Goal: Transaction & Acquisition: Purchase product/service

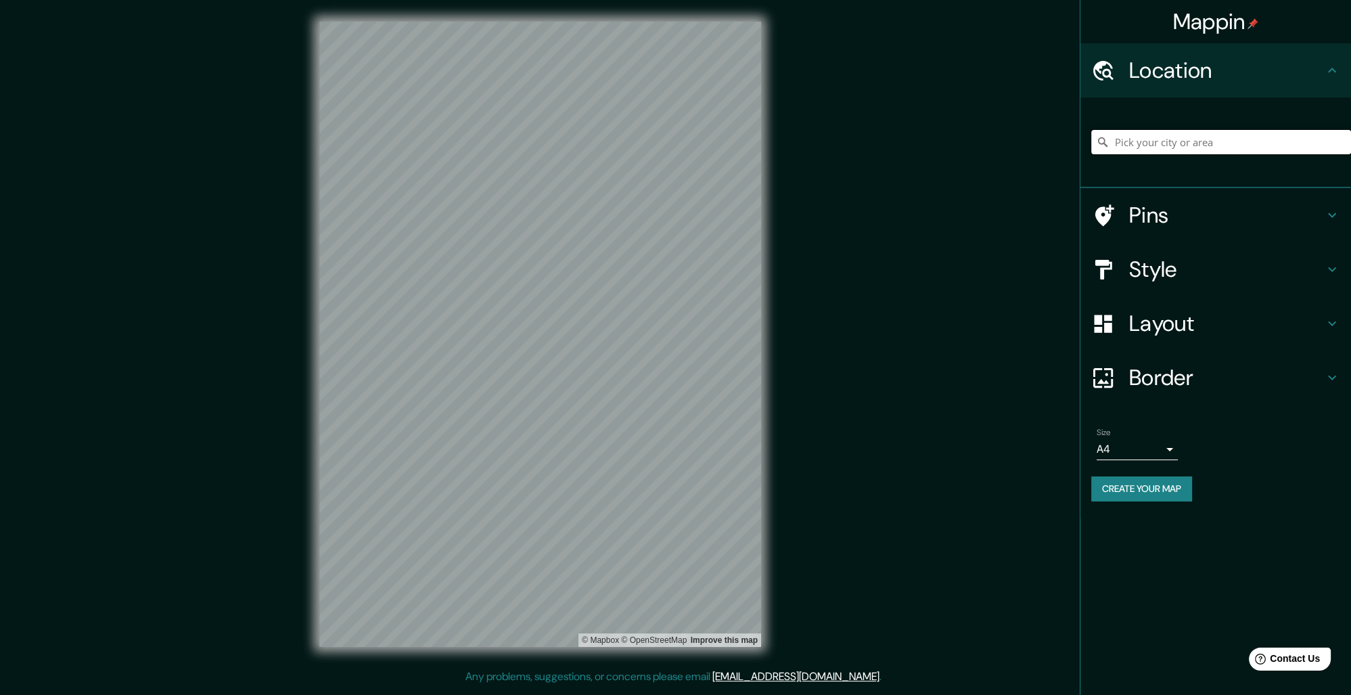
click at [1263, 131] on input "Pick your city or area" at bounding box center [1221, 142] width 260 height 24
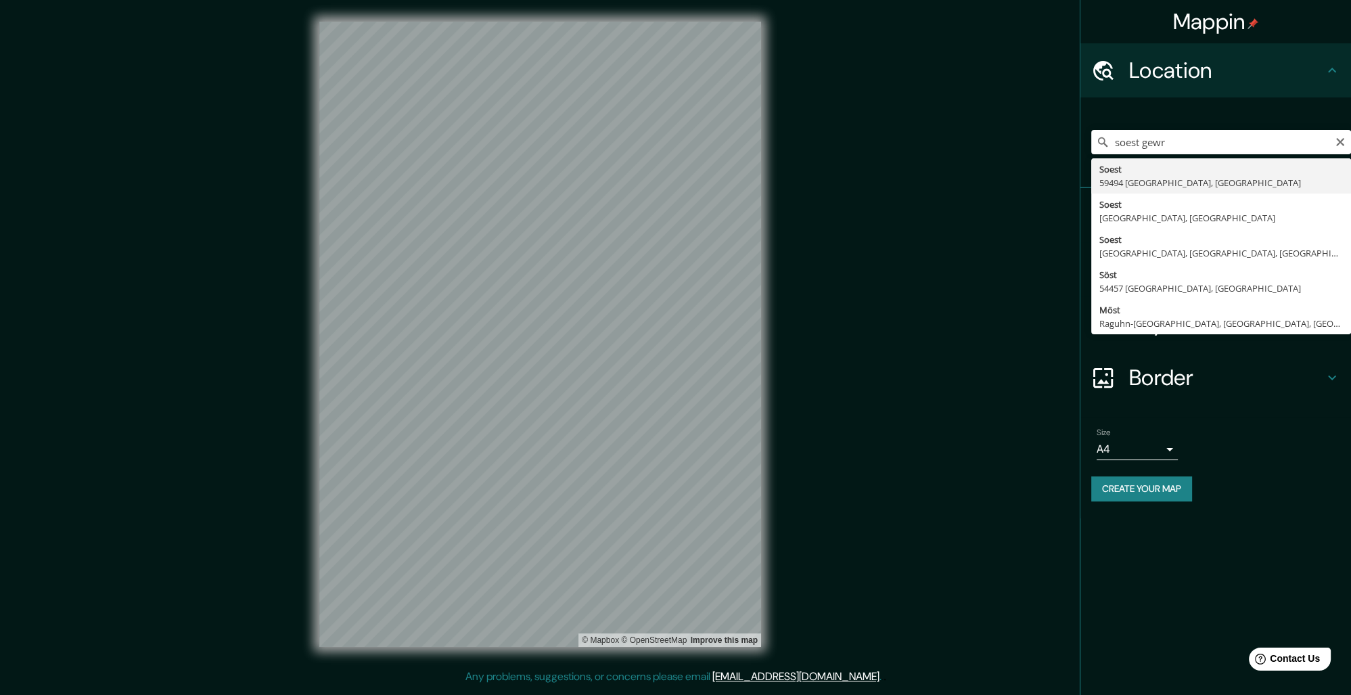
type input "[GEOGRAPHIC_DATA], [GEOGRAPHIC_DATA], [GEOGRAPHIC_DATA]"
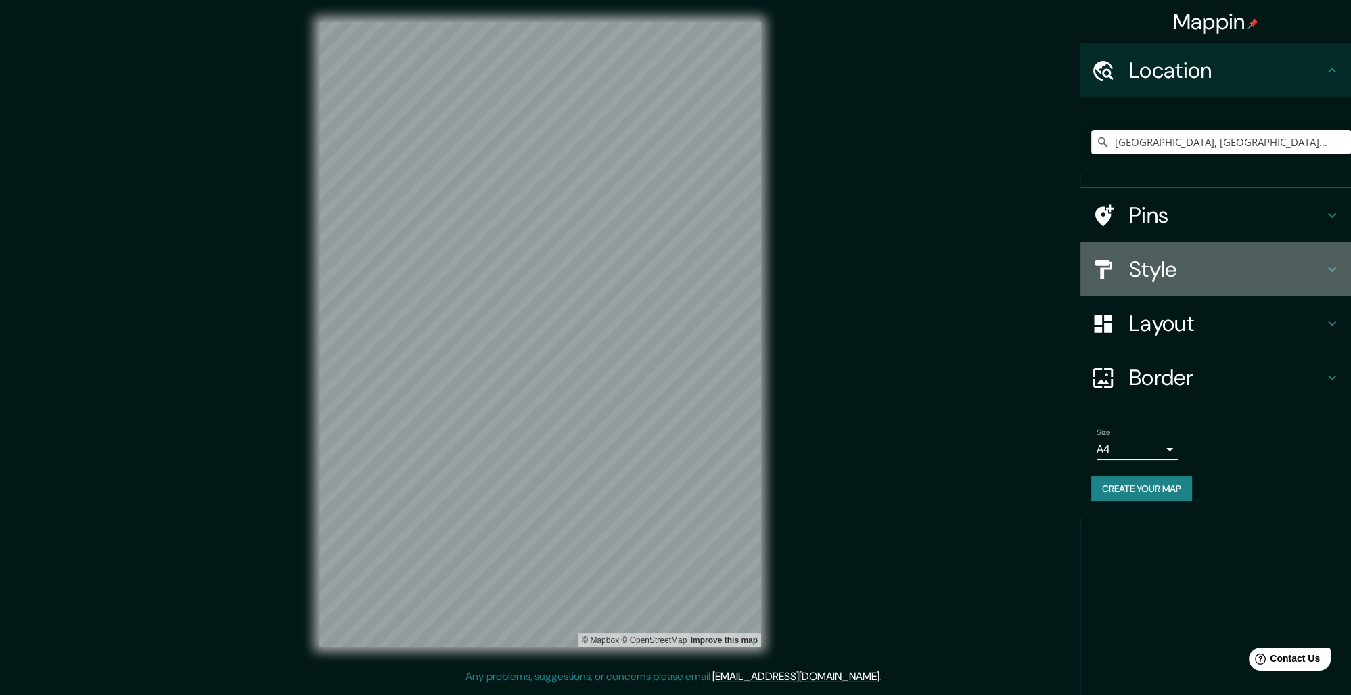
click at [1199, 268] on h4 "Style" at bounding box center [1226, 269] width 195 height 27
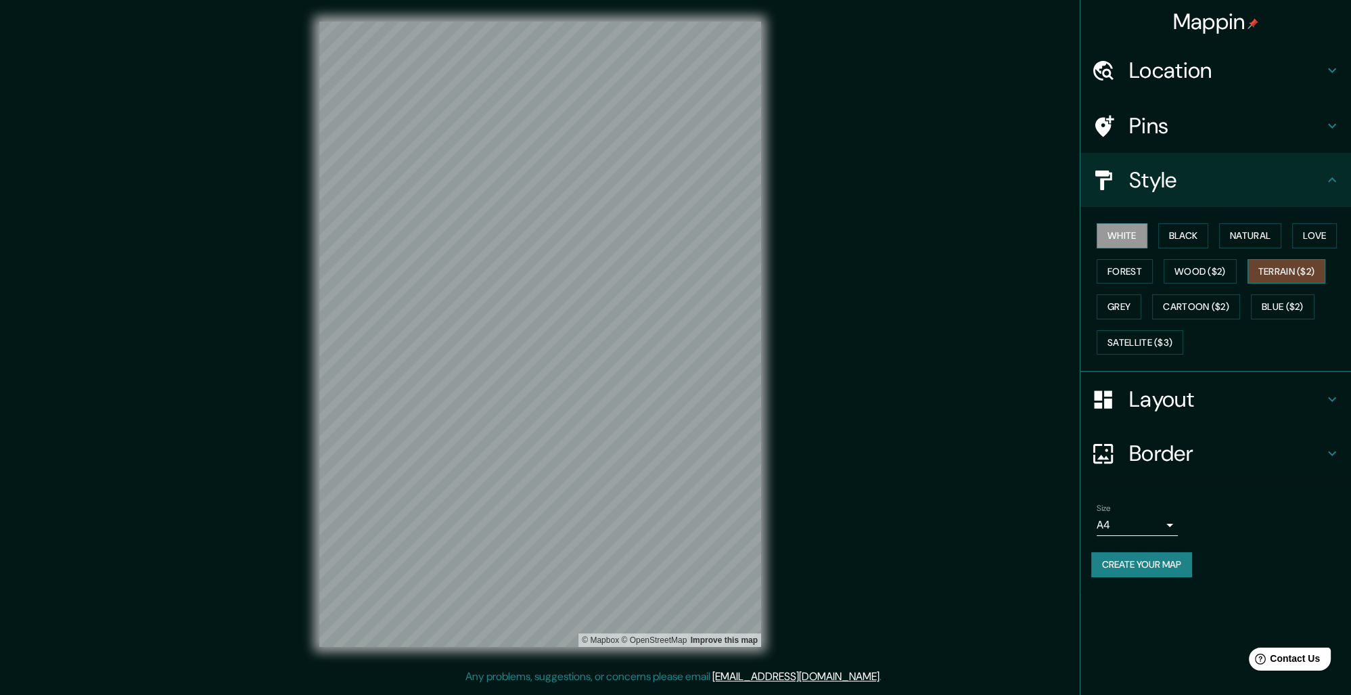
click at [1258, 275] on button "Terrain ($2)" at bounding box center [1286, 271] width 78 height 25
click at [1132, 303] on button "Grey" at bounding box center [1118, 306] width 45 height 25
click at [1211, 310] on button "Cartoon ($2)" at bounding box center [1196, 306] width 88 height 25
click at [1268, 311] on button "Blue ($2)" at bounding box center [1283, 306] width 64 height 25
click at [1148, 338] on button "Satellite ($3)" at bounding box center [1139, 342] width 87 height 25
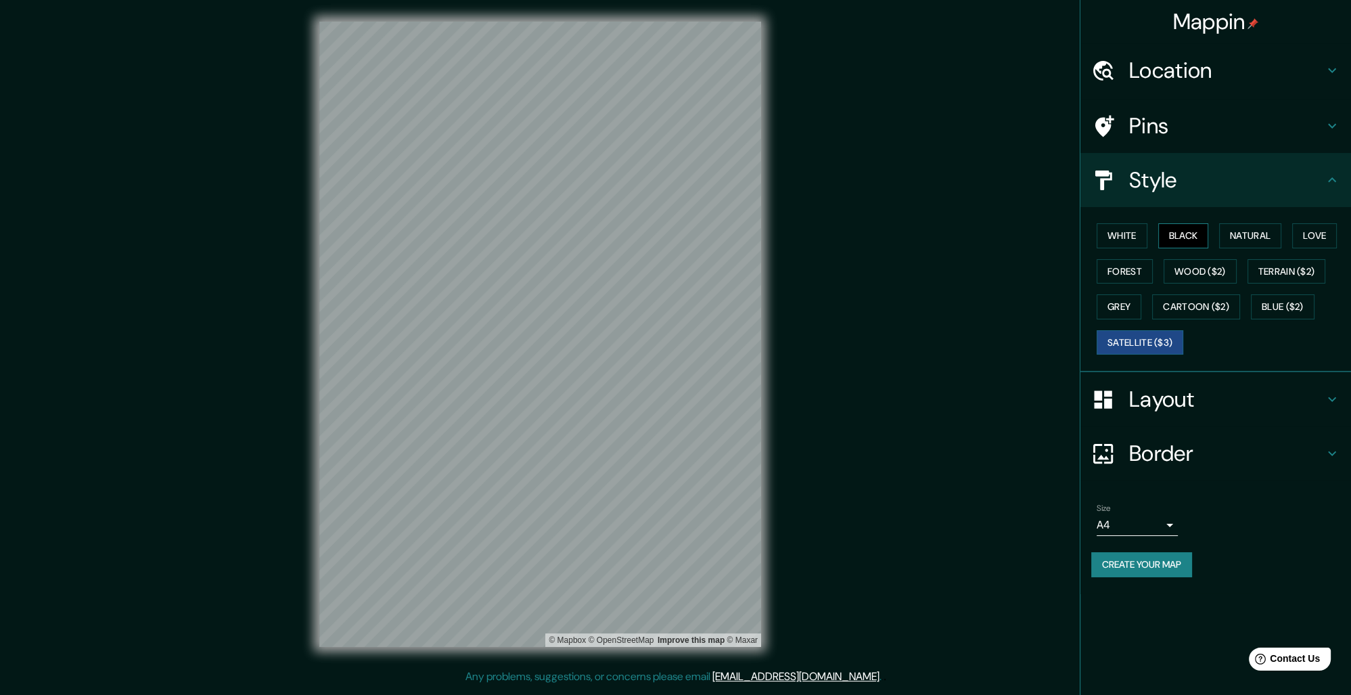
click at [1174, 227] on button "Black" at bounding box center [1183, 235] width 51 height 25
click at [1261, 232] on button "Natural" at bounding box center [1250, 235] width 62 height 25
click at [1316, 187] on h4 "Style" at bounding box center [1226, 179] width 195 height 27
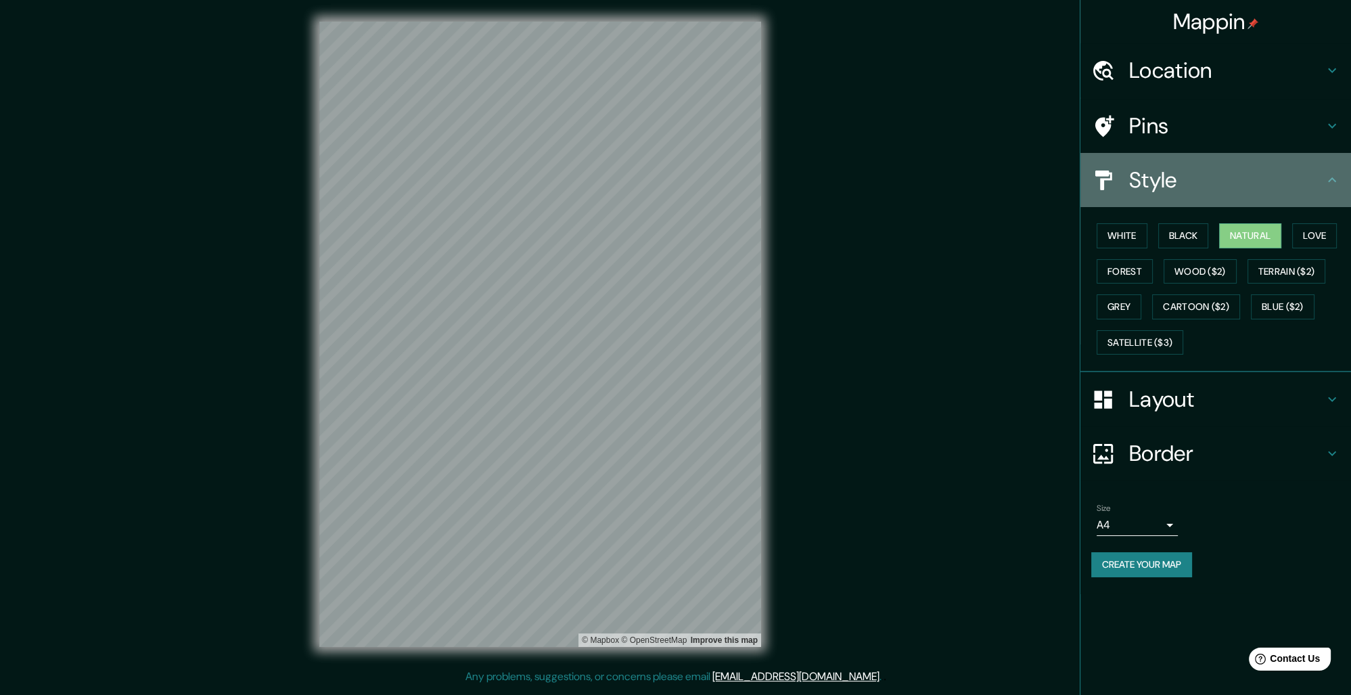
click at [1332, 187] on icon at bounding box center [1332, 180] width 16 height 16
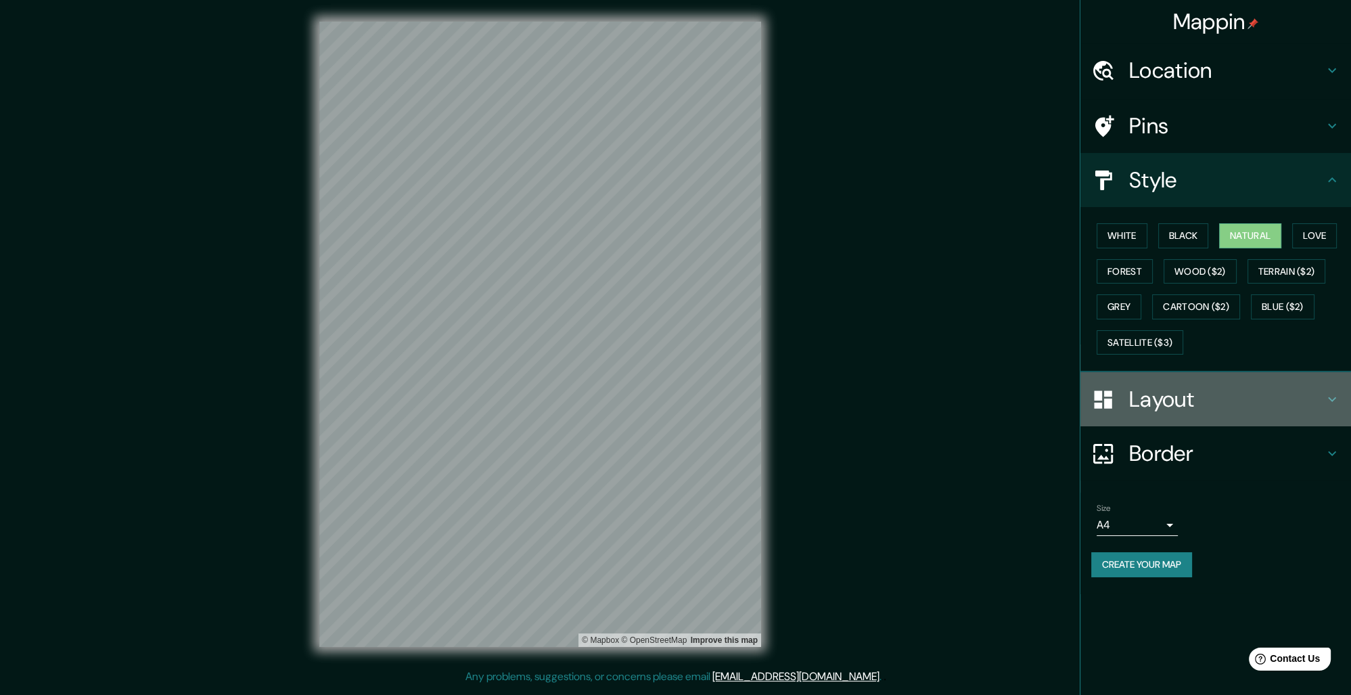
click at [1320, 416] on div "Layout" at bounding box center [1215, 399] width 271 height 54
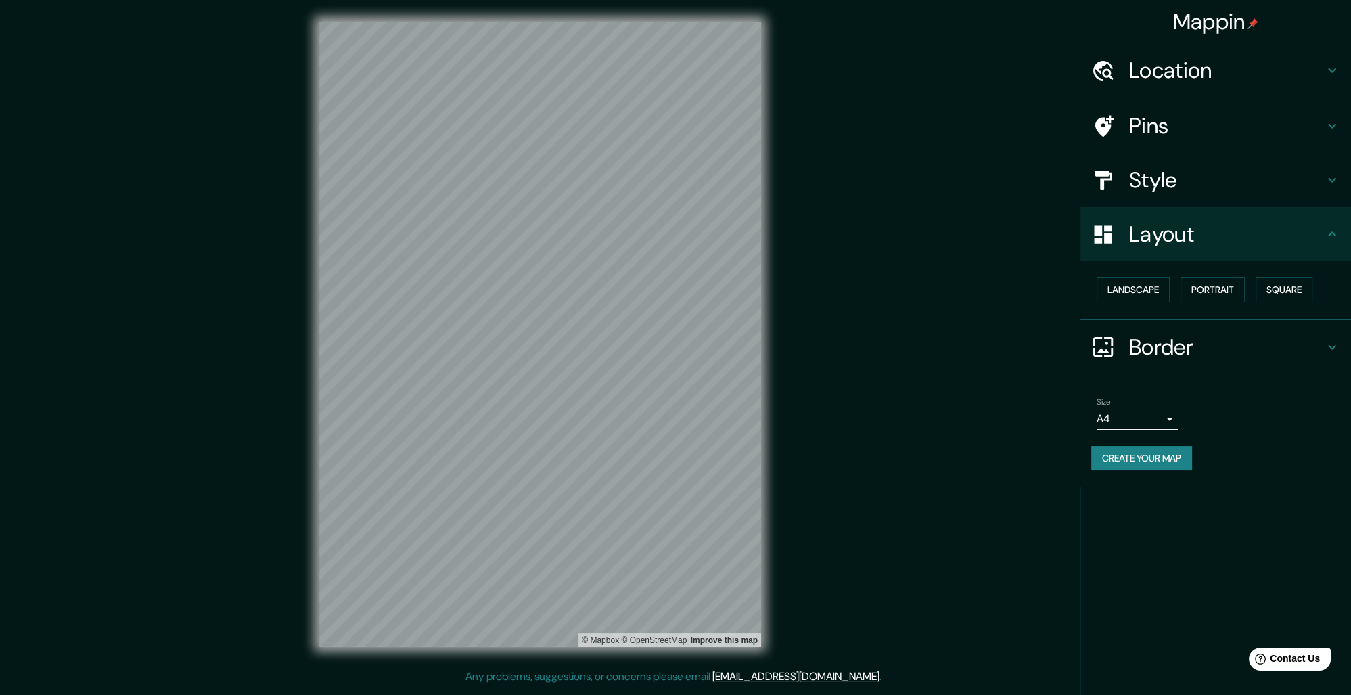
click at [1303, 350] on h4 "Border" at bounding box center [1226, 346] width 195 height 27
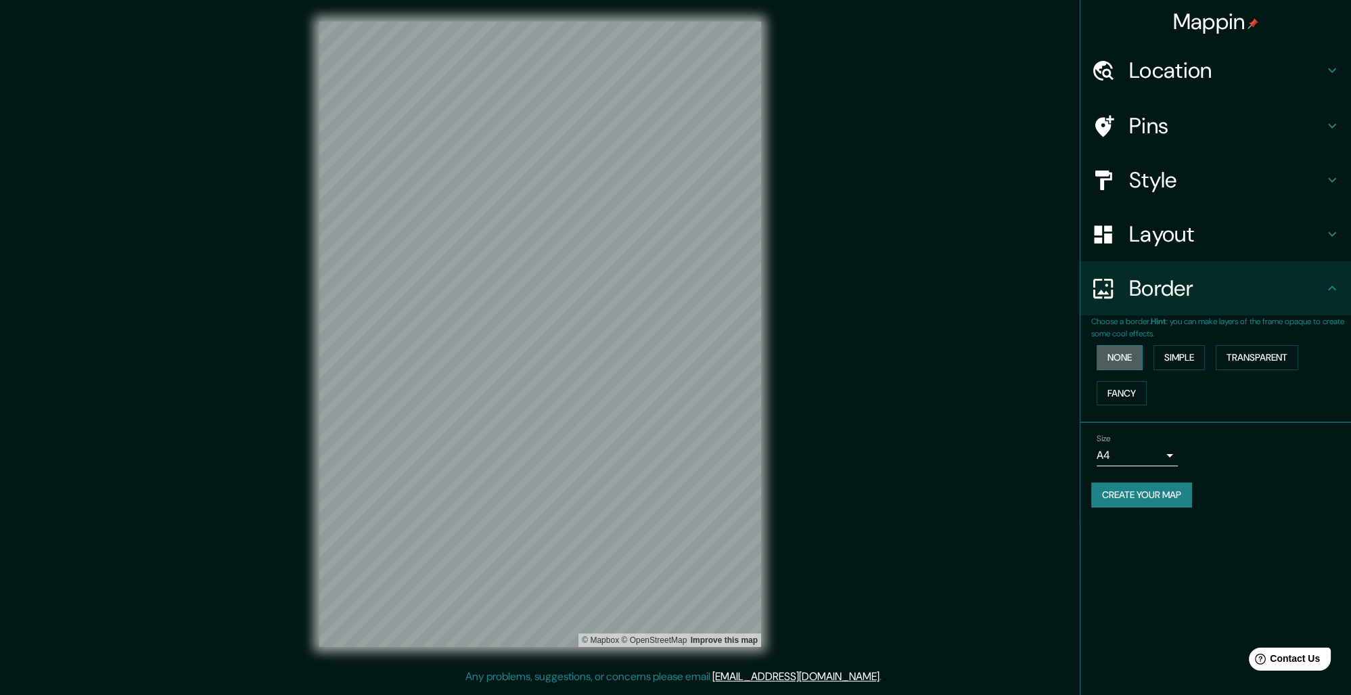
click at [1109, 359] on button "None" at bounding box center [1119, 357] width 46 height 25
click at [1186, 361] on button "Simple" at bounding box center [1178, 357] width 51 height 25
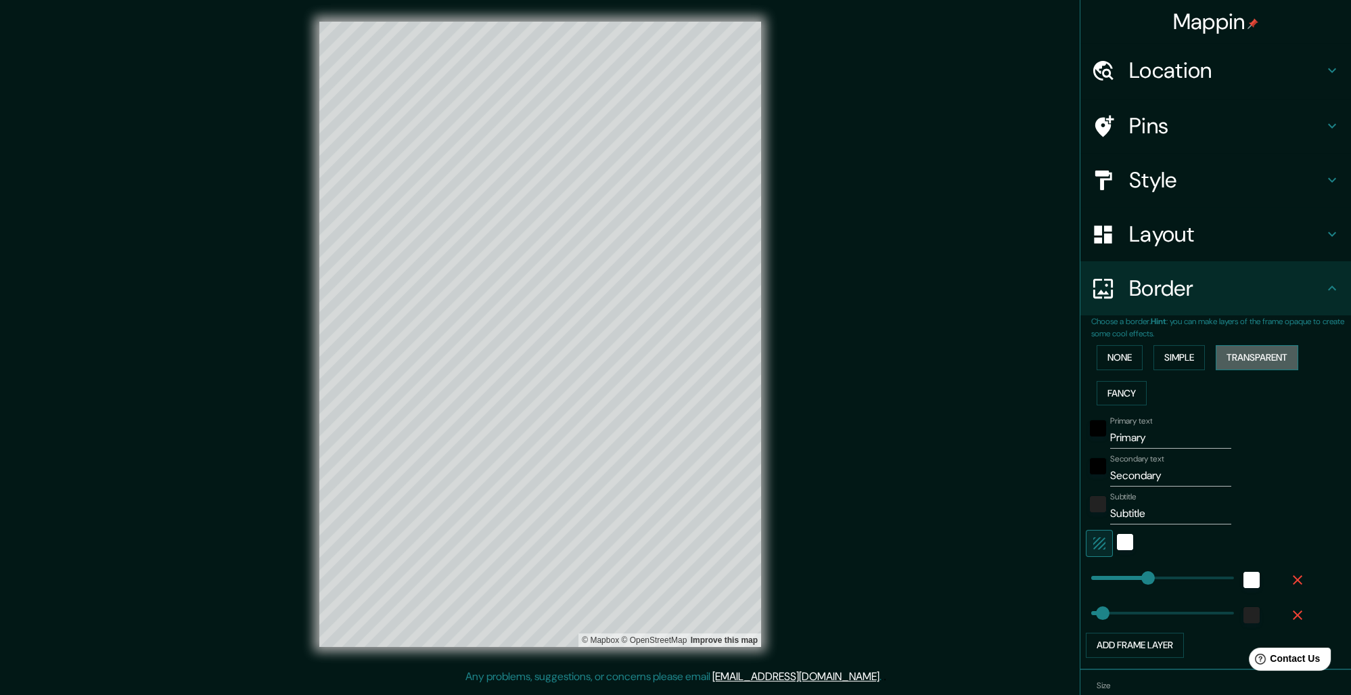
click at [1265, 356] on button "Transparent" at bounding box center [1256, 357] width 83 height 25
click at [1138, 392] on button "Fancy" at bounding box center [1121, 393] width 50 height 25
click at [1179, 358] on button "Simple" at bounding box center [1178, 357] width 51 height 25
click at [1130, 400] on button "Fancy" at bounding box center [1121, 393] width 50 height 25
click at [1194, 348] on button "Simple" at bounding box center [1178, 357] width 51 height 25
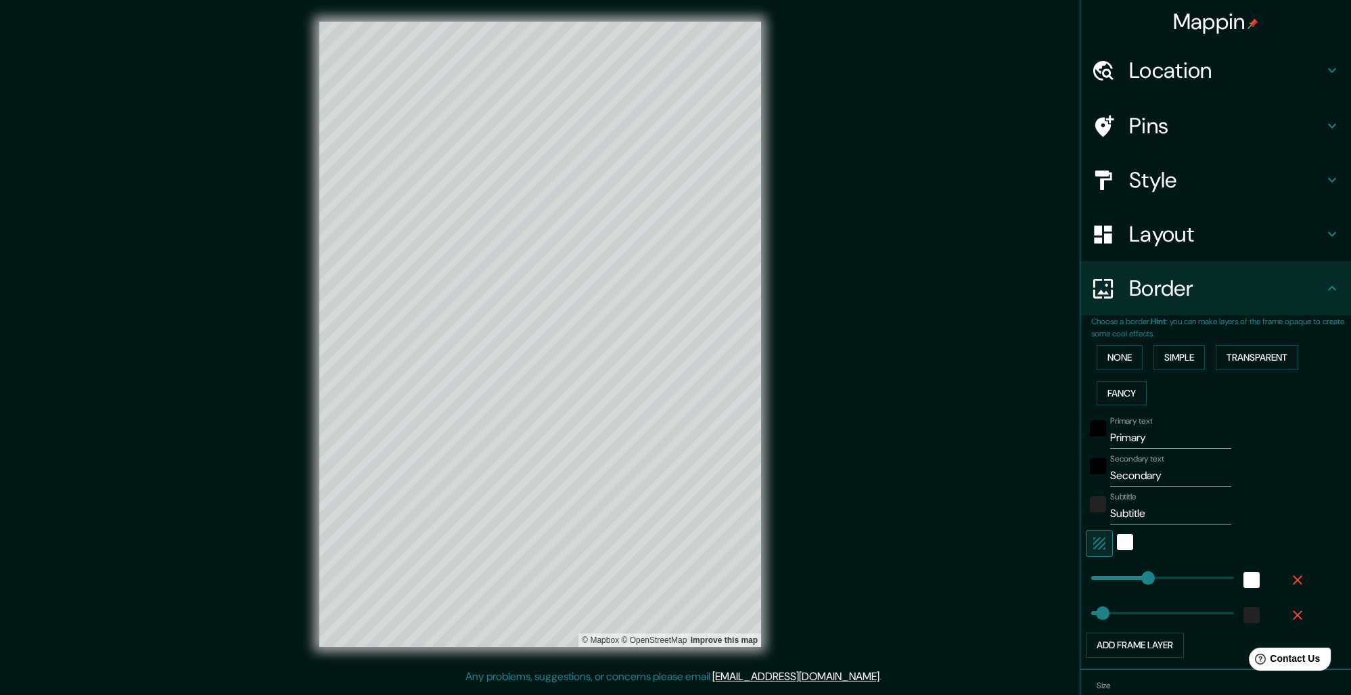
click at [1108, 407] on div "None Simple Transparent Fancy" at bounding box center [1221, 375] width 260 height 71
click at [1113, 392] on button "Fancy" at bounding box center [1121, 393] width 50 height 25
click at [1190, 356] on button "Simple" at bounding box center [1178, 357] width 51 height 25
click at [1242, 362] on button "Transparent" at bounding box center [1256, 357] width 83 height 25
click at [1186, 363] on button "Simple" at bounding box center [1178, 357] width 51 height 25
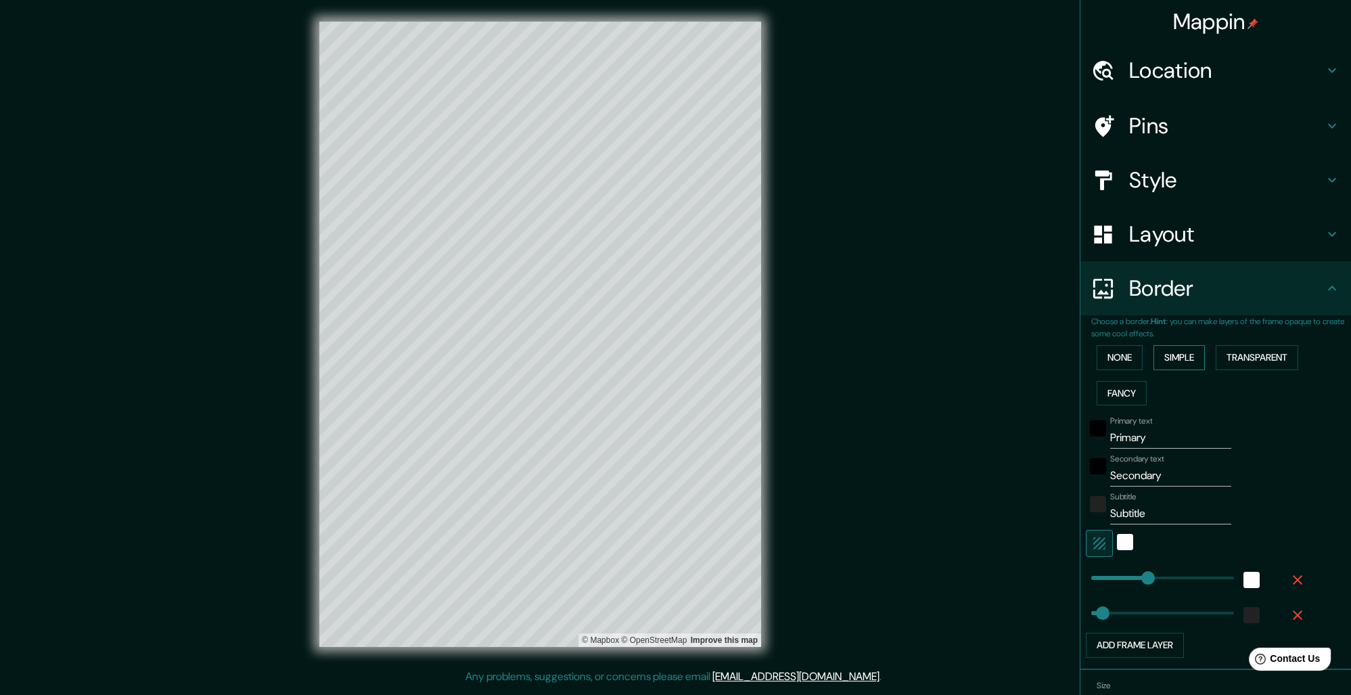
click at [1190, 363] on button "Simple" at bounding box center [1178, 357] width 51 height 25
type input "261"
type input "52"
click at [1165, 442] on input "Primary" at bounding box center [1170, 438] width 121 height 22
type input "S"
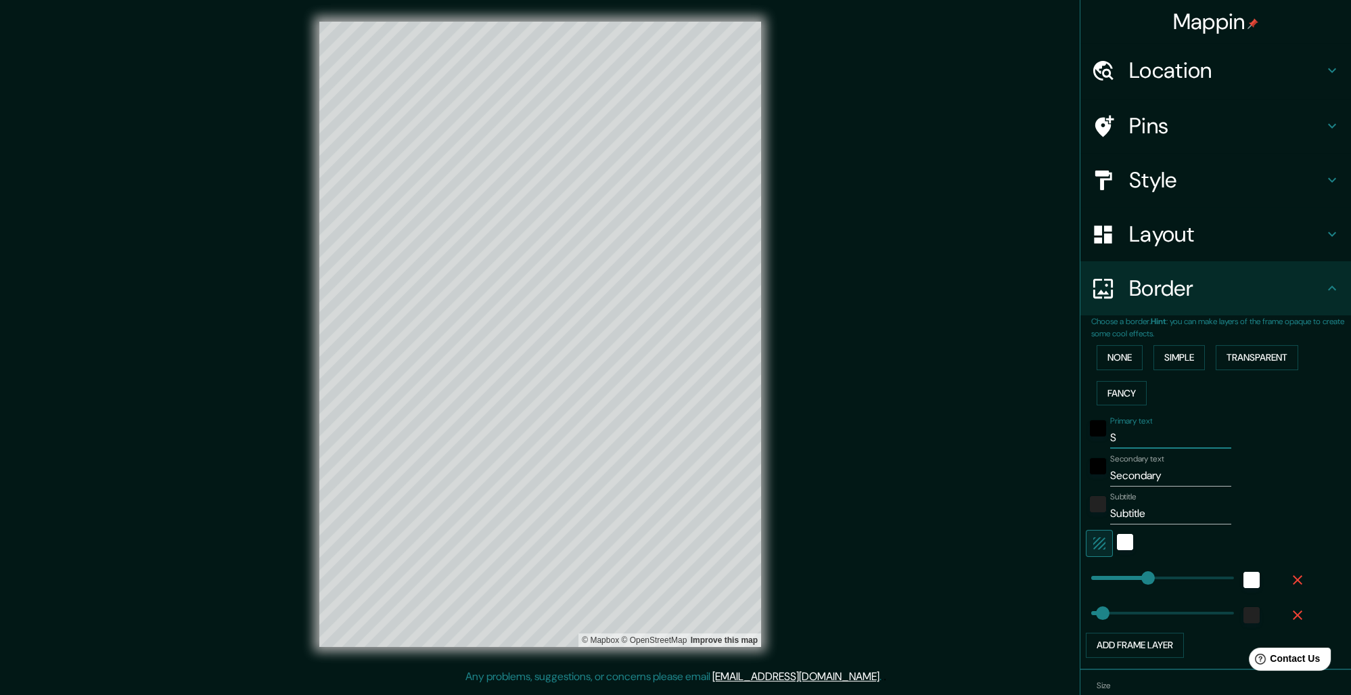
type input "261"
type input "52"
type input "So"
type input "261"
type input "52"
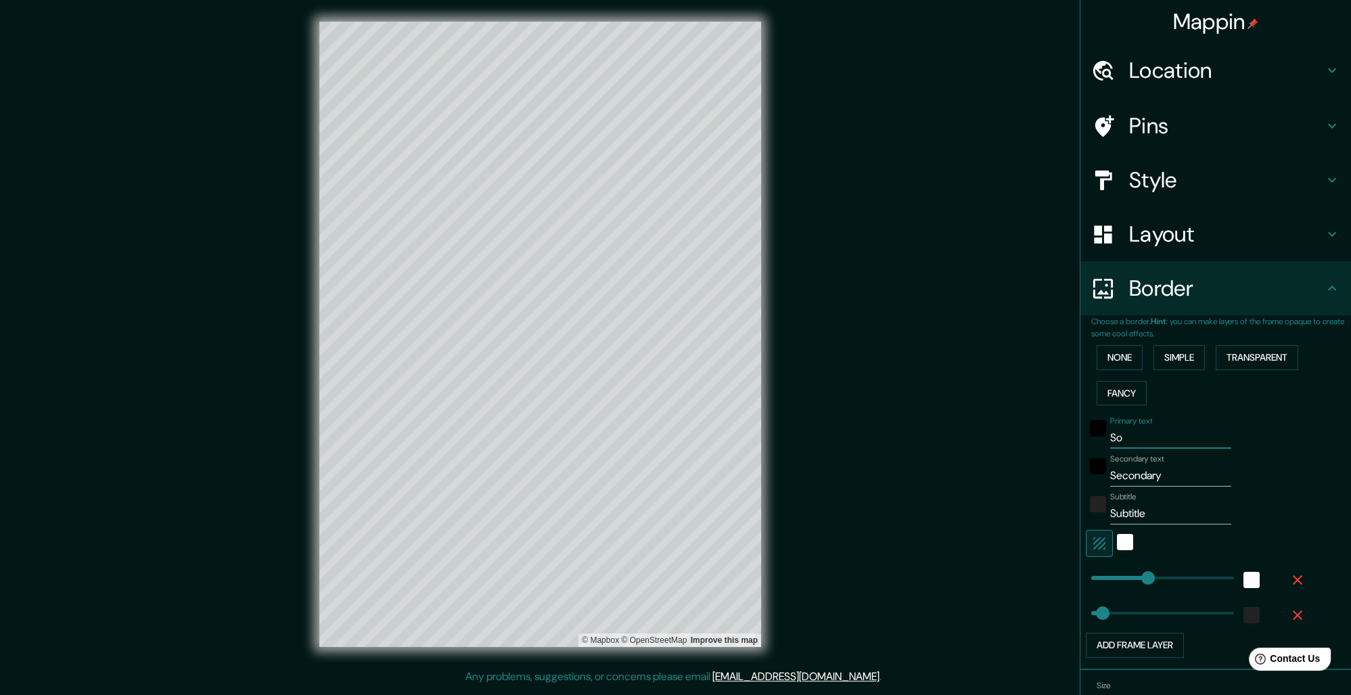
type input "Soe"
type input "261"
type input "52"
type input "Soes"
type input "261"
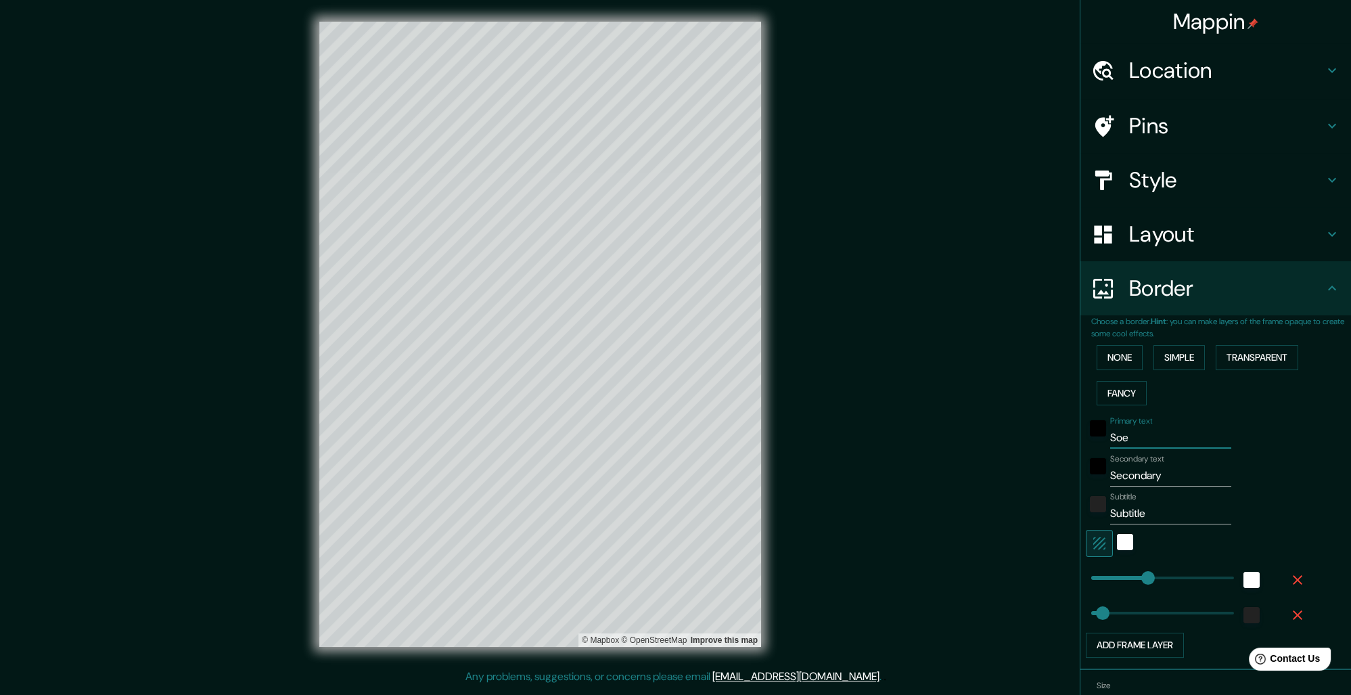
type input "52"
type input "Soest"
type input "261"
type input "52"
type input "Soest"
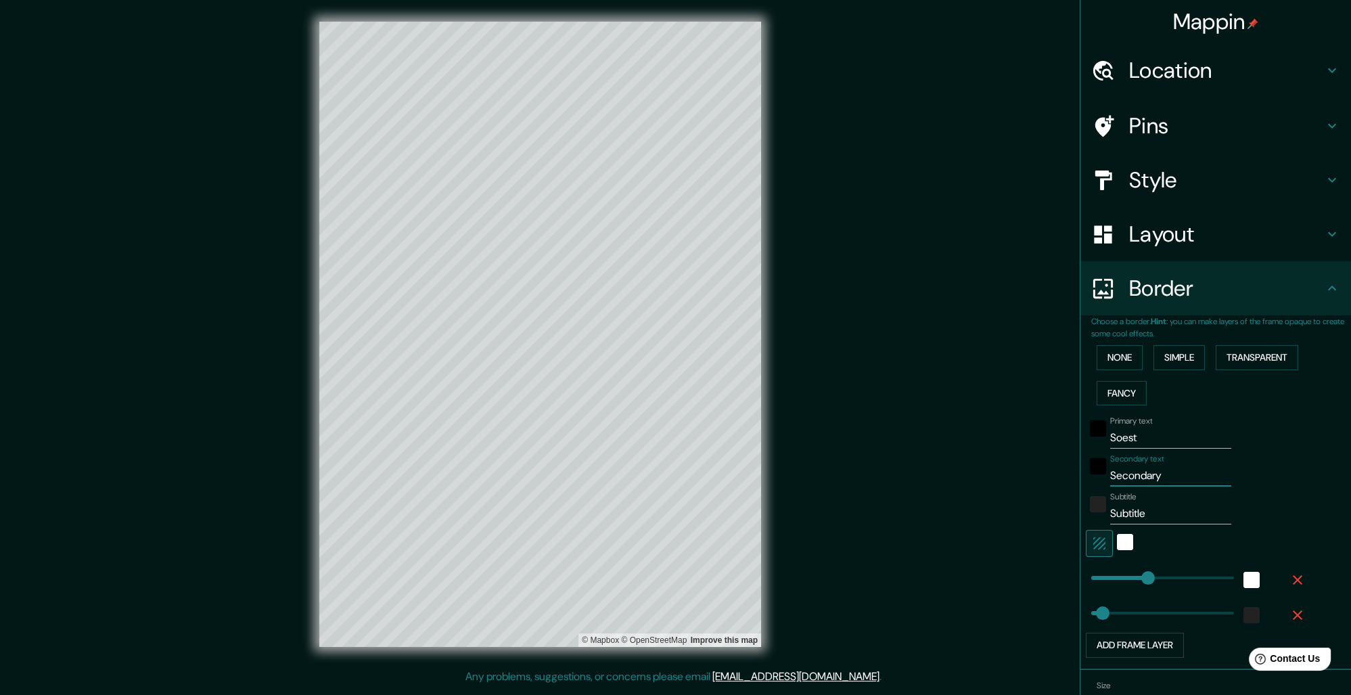
click at [1192, 475] on input "Secondary" at bounding box center [1170, 476] width 121 height 22
type input "E"
type input "261"
type input "52"
type input "261"
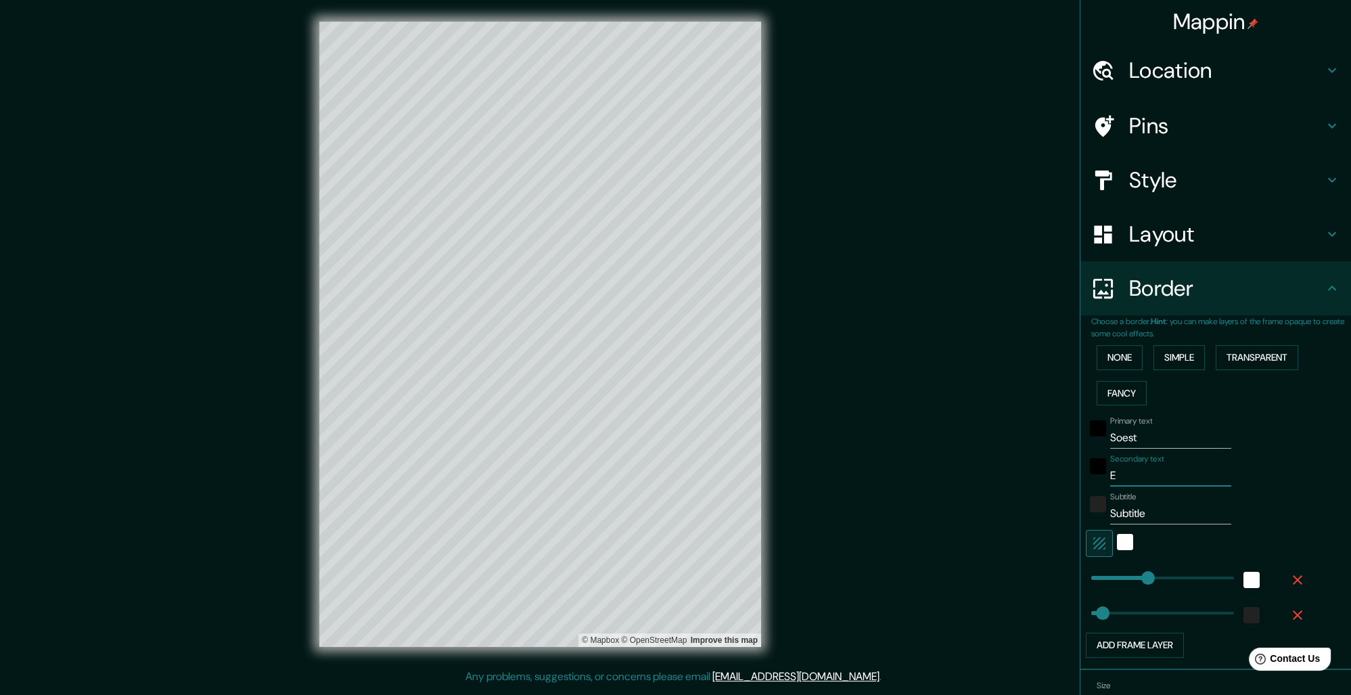
type input "52"
type input "e"
type input "261"
type input "52"
type input "eher"
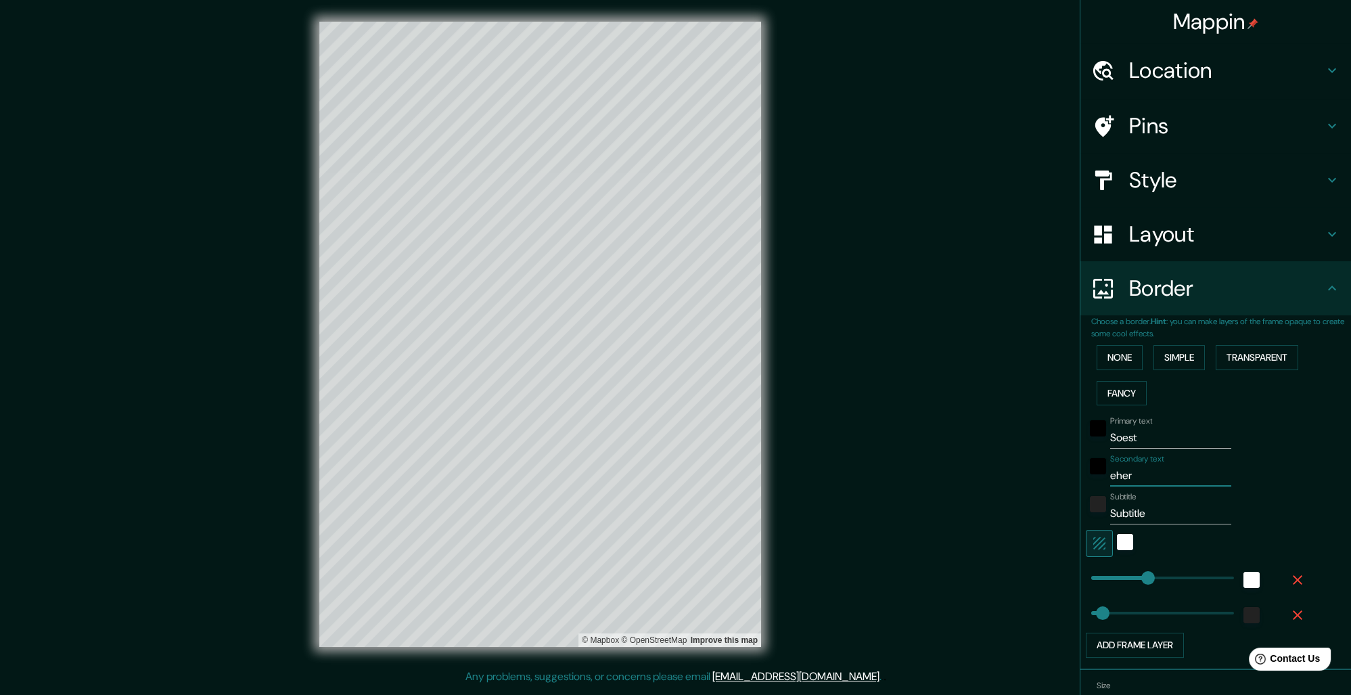
type input "261"
type input "52"
type input "eher S"
type input "261"
type input "52"
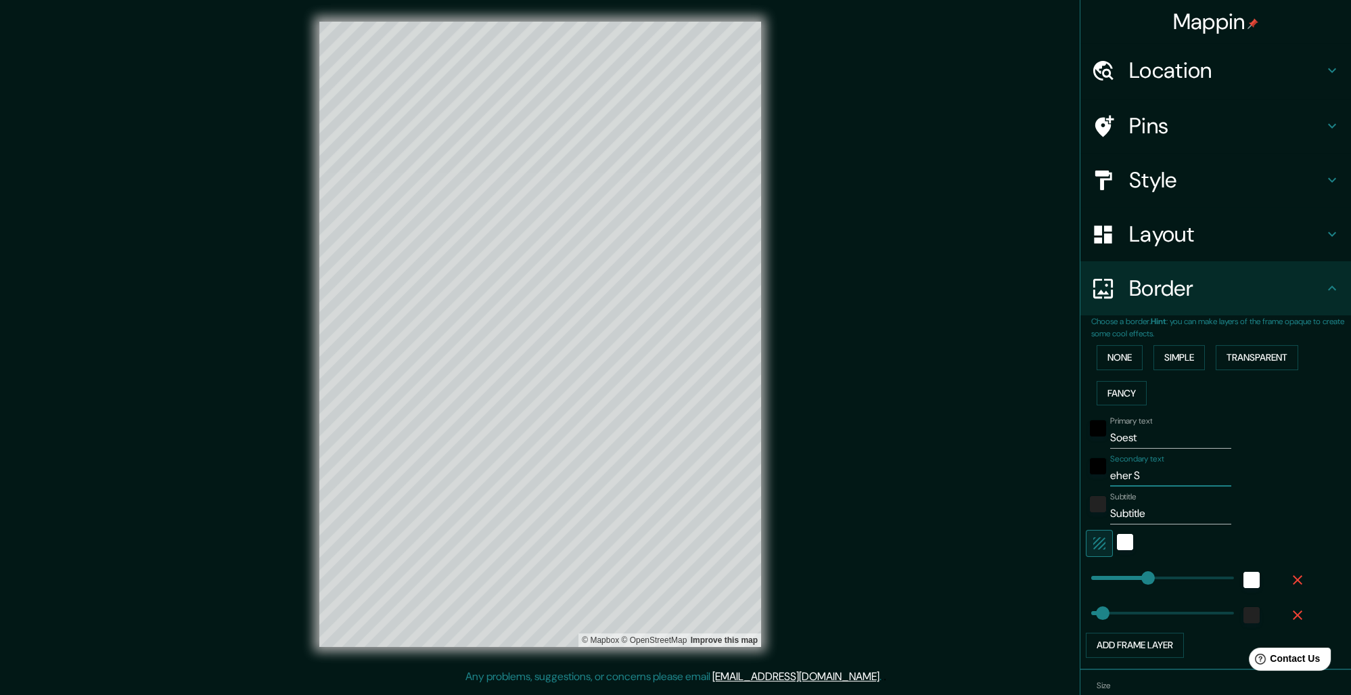
type input "eher Sä"
type input "261"
type input "52"
type input "eher S"
type input "261"
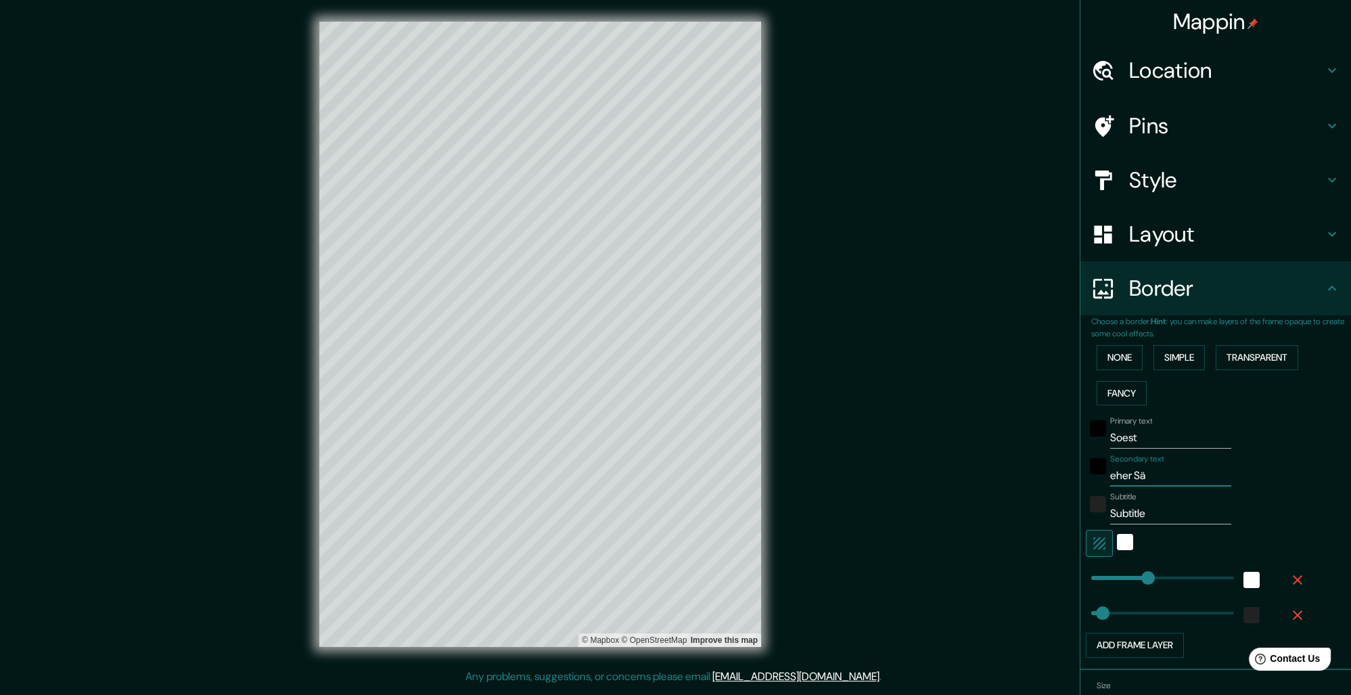
type input "52"
type input "eher Sö"
type input "261"
type input "52"
type input "eher Sös"
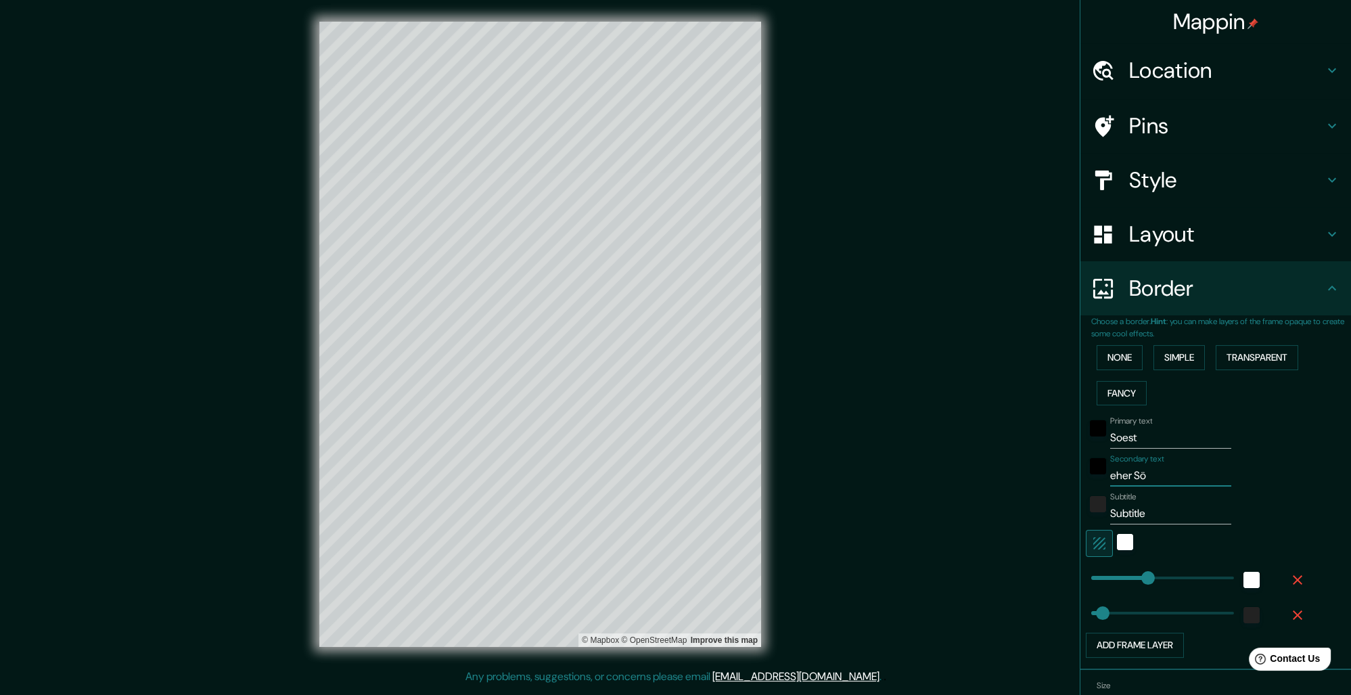
type input "261"
type input "52"
type input "eher Söst"
type input "261"
type input "52"
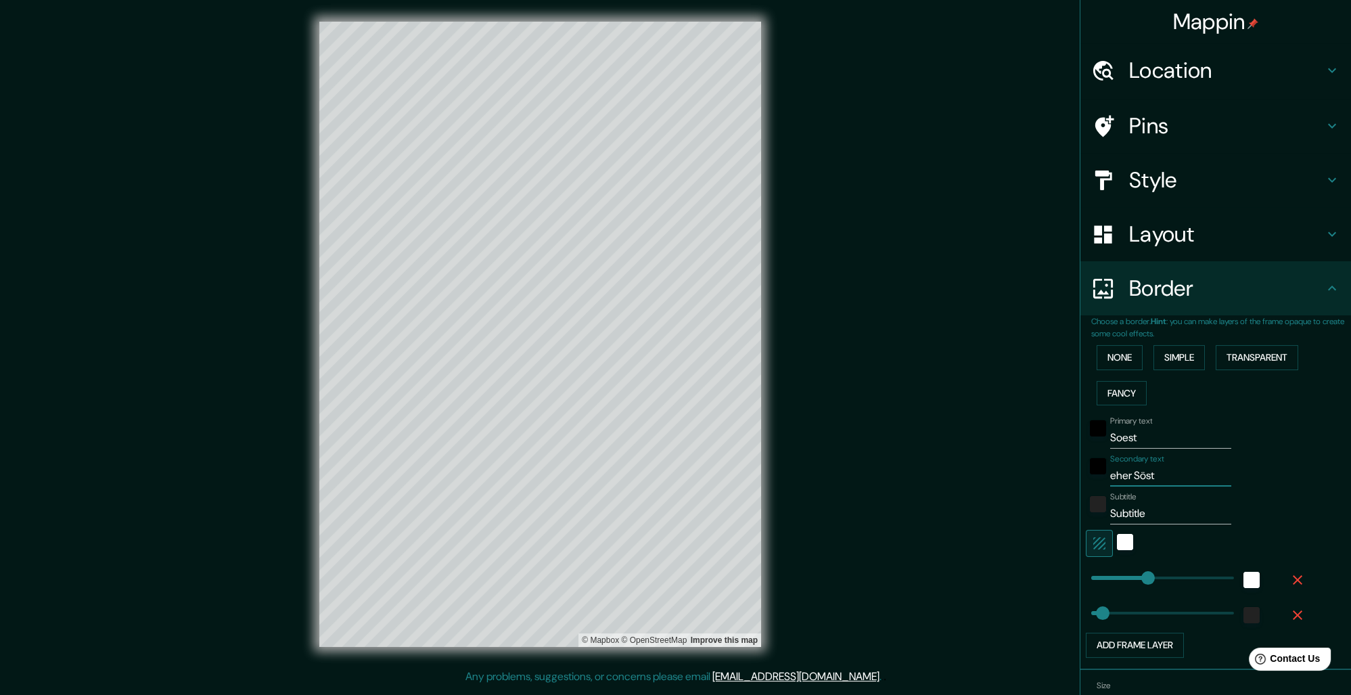
type input "eher Söst"
type input "261"
type input "52"
type input "eher Söst s"
type input "261"
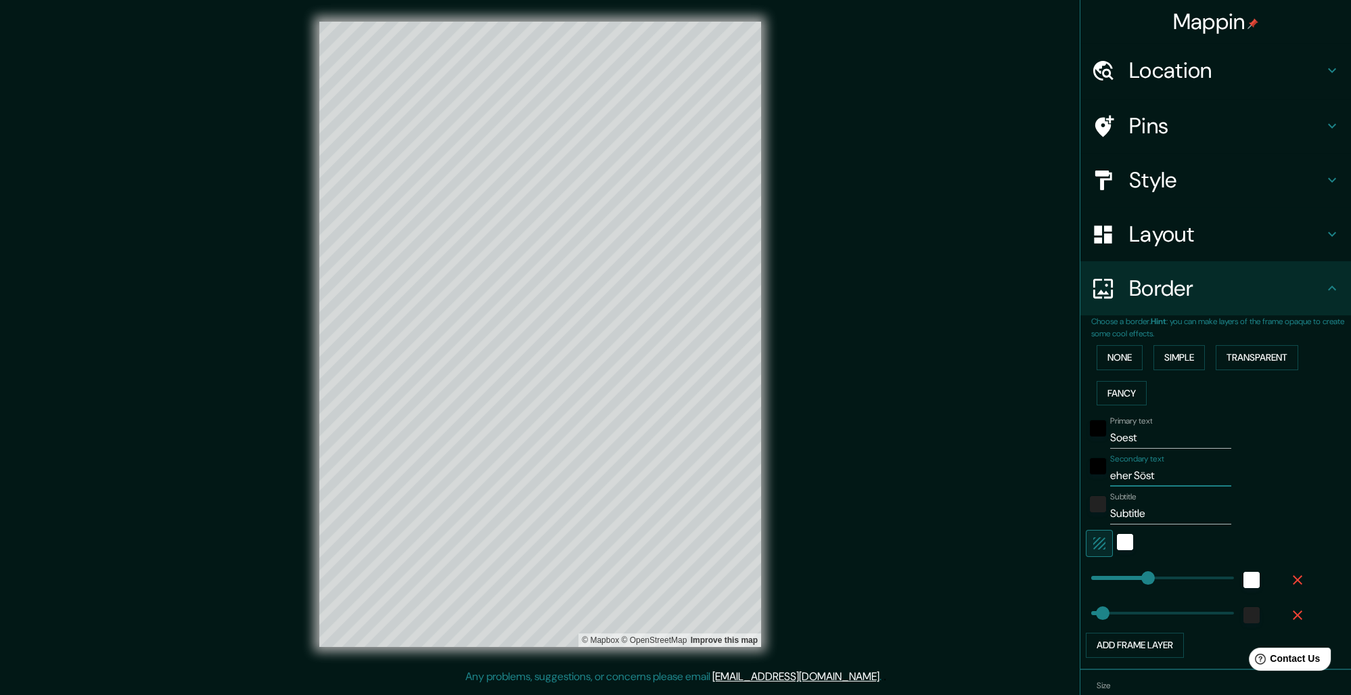
type input "52"
type input "eher Söst sta"
type input "261"
type input "52"
type input "eher Söst stat"
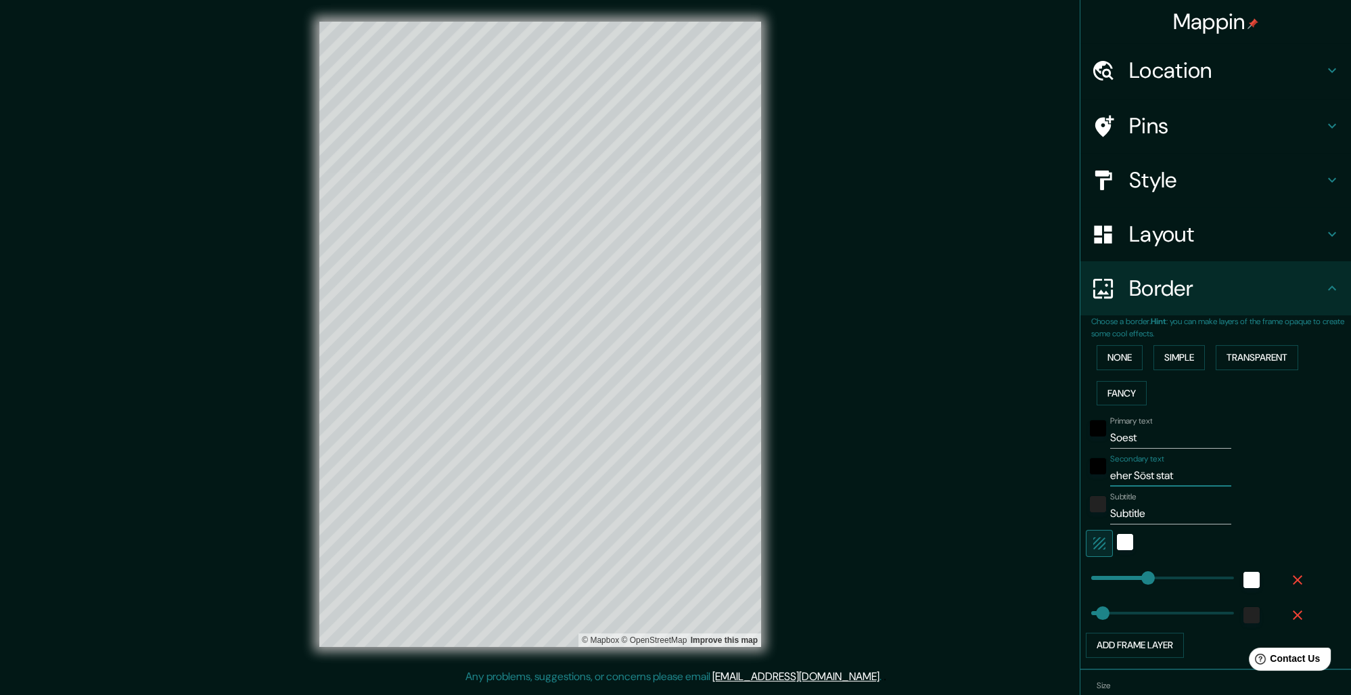
type input "261"
type input "52"
type input "eher Söst statt"
type input "261"
type input "52"
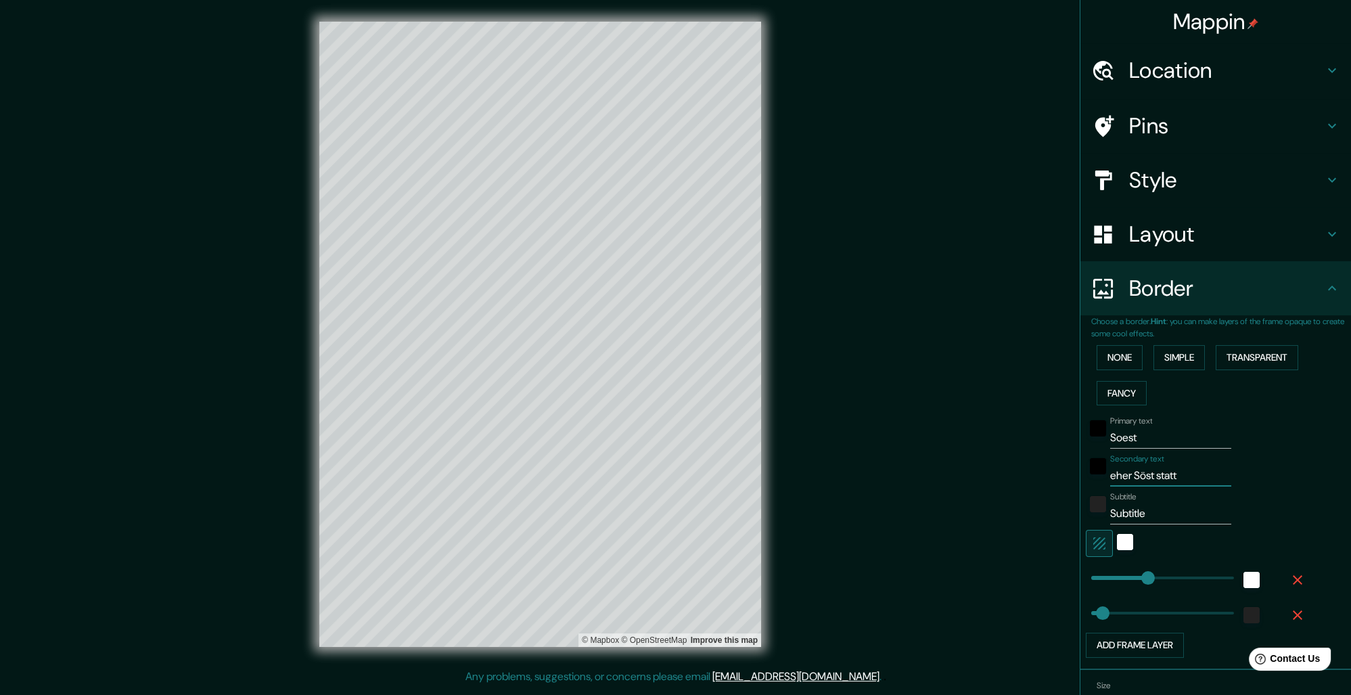
type input "eher Söst statt"
type input "261"
type input "52"
type input "eher Söst statt S"
type input "261"
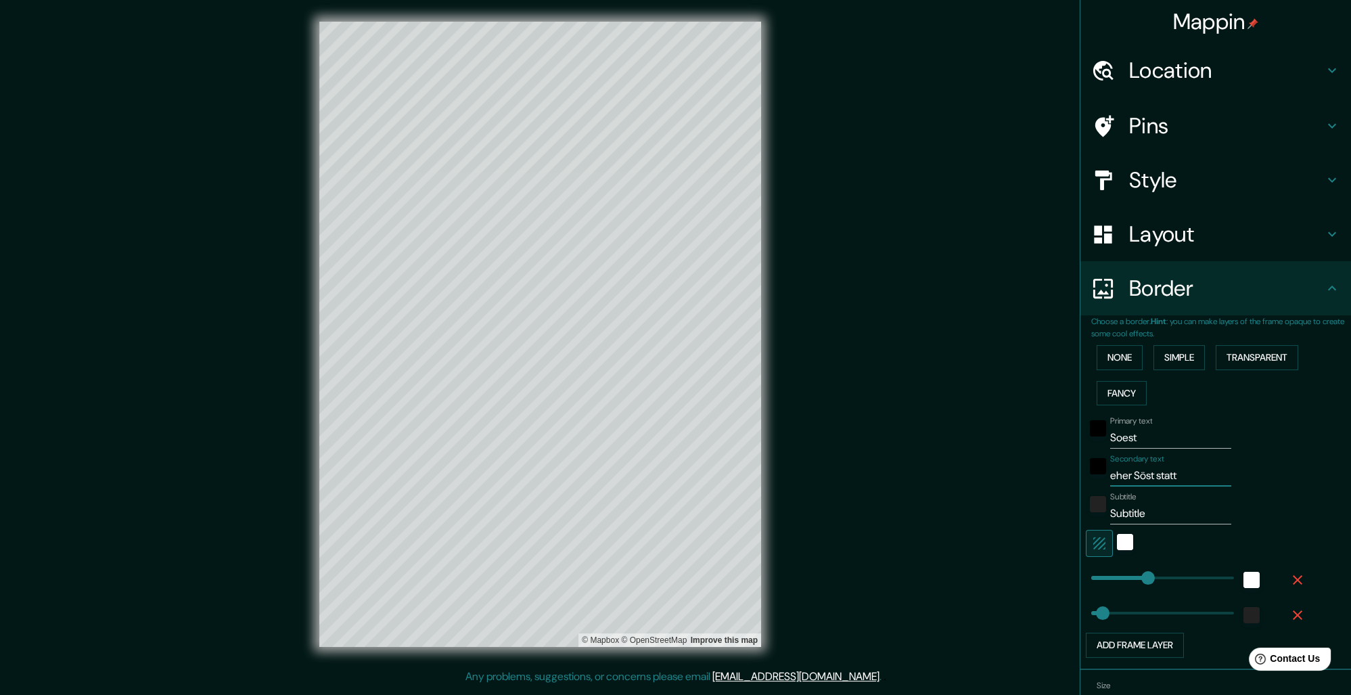
type input "52"
type input "eher Söst statt SO"
type input "261"
type input "52"
type input "eher Söst [PERSON_NAME]"
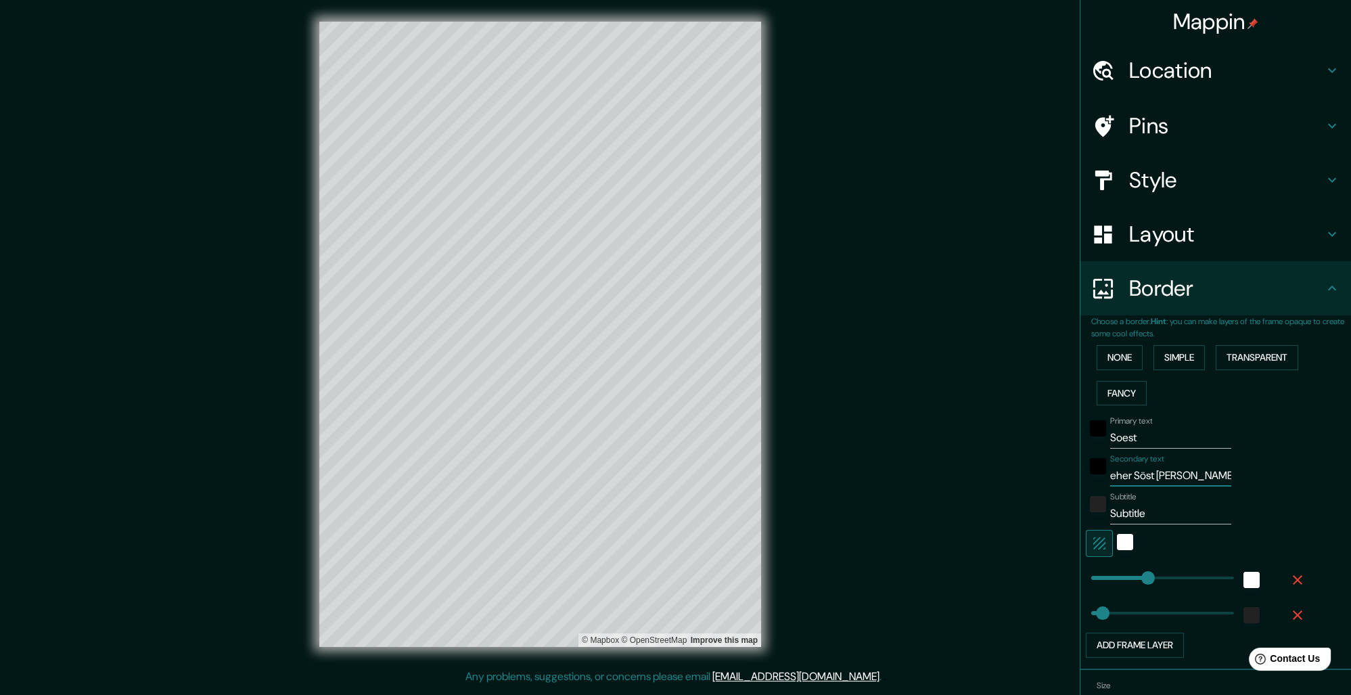
type input "261"
type input "52"
type input "eher Söst statt SOOO"
type input "261"
type input "52"
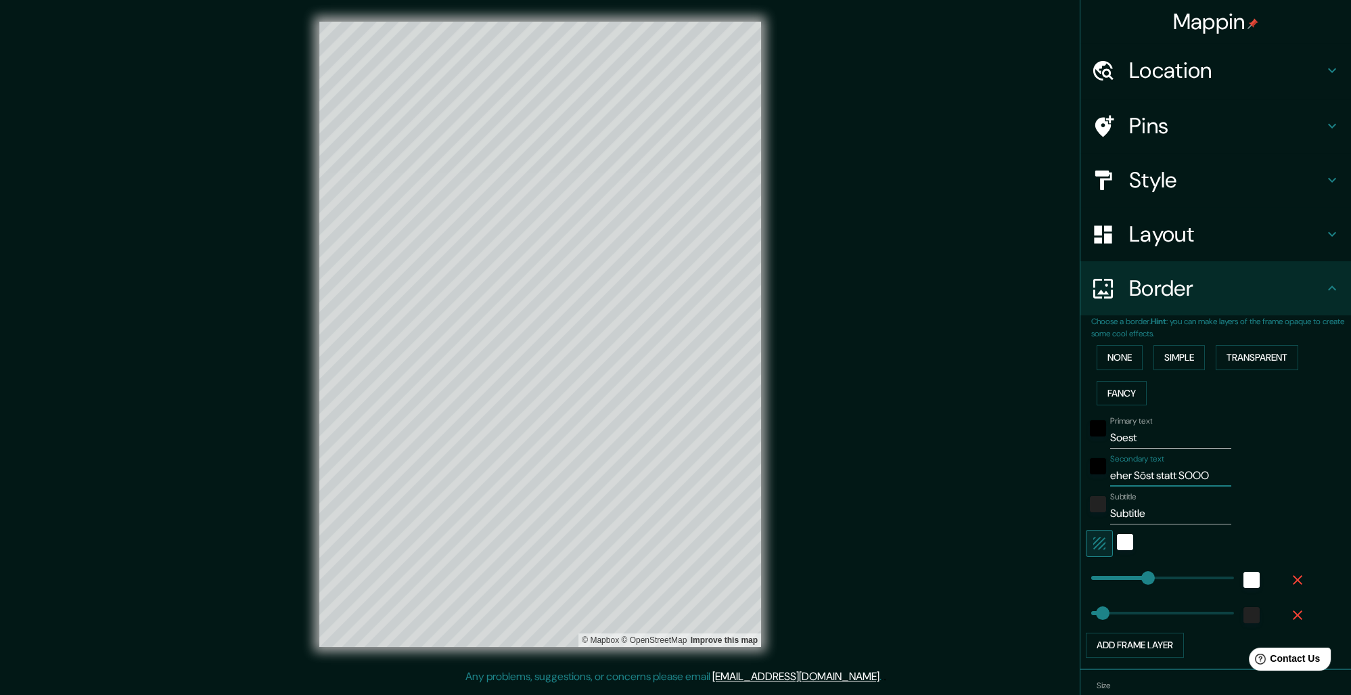
type input "eher Söst statt SOOOS"
type input "261"
type input "52"
type input "eher Söst statt SOOOST"
type input "261"
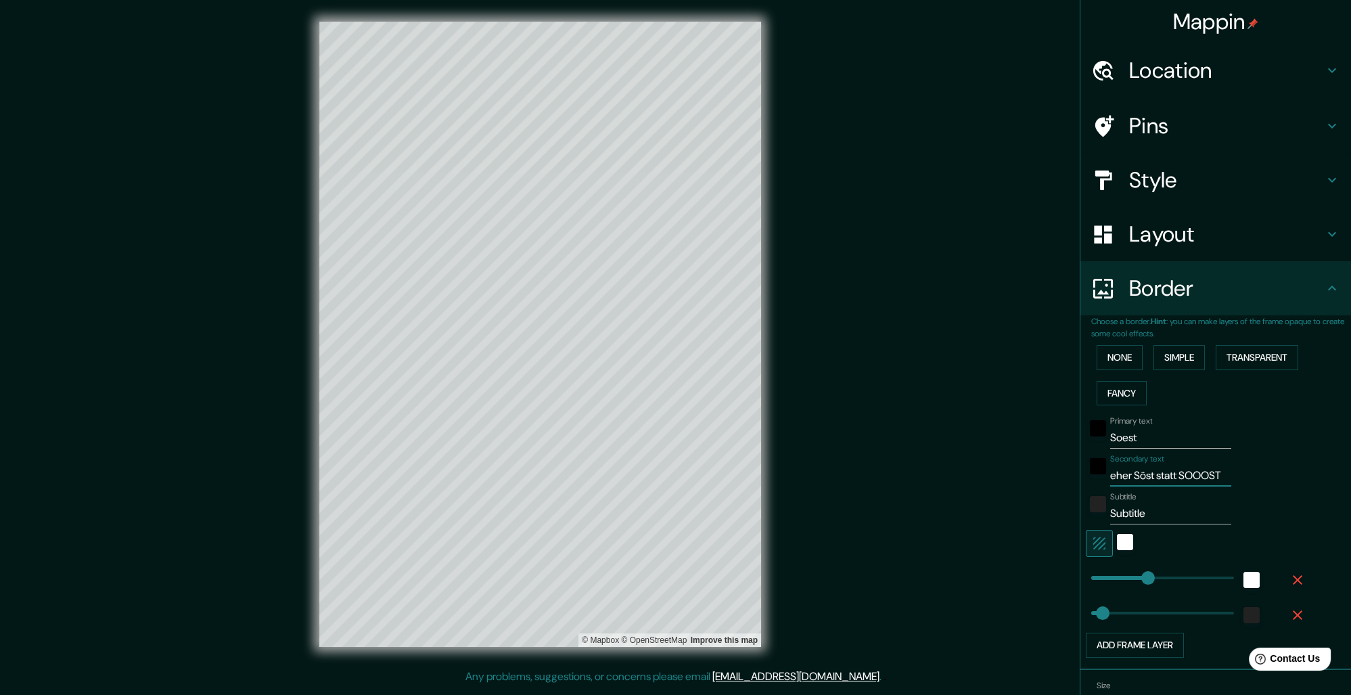
type input "52"
type input "eher Söst statt SOOOST"
drag, startPoint x: 1156, startPoint y: 517, endPoint x: 1048, endPoint y: 505, distance: 108.2
click at [1110, 505] on input "Subtitle" at bounding box center [1170, 514] width 121 height 22
type input "261"
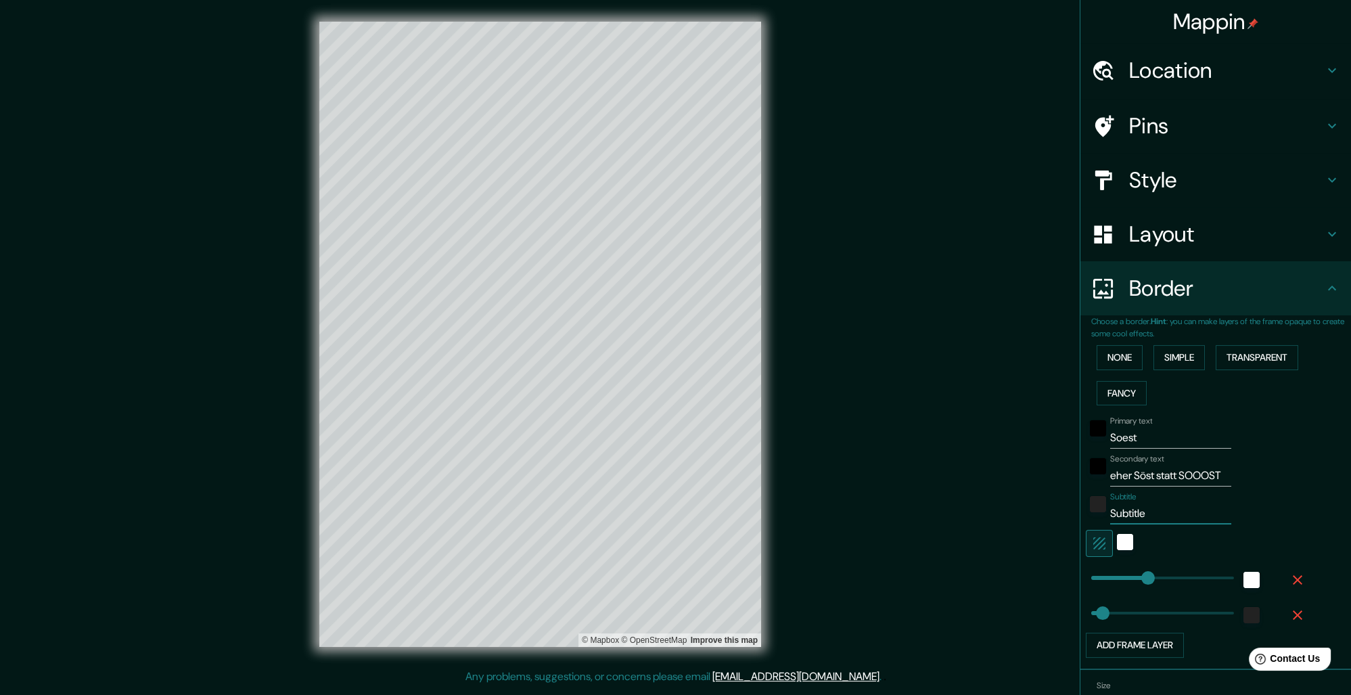
type input "52"
click at [1298, 496] on div "Subtitle" at bounding box center [1197, 508] width 222 height 32
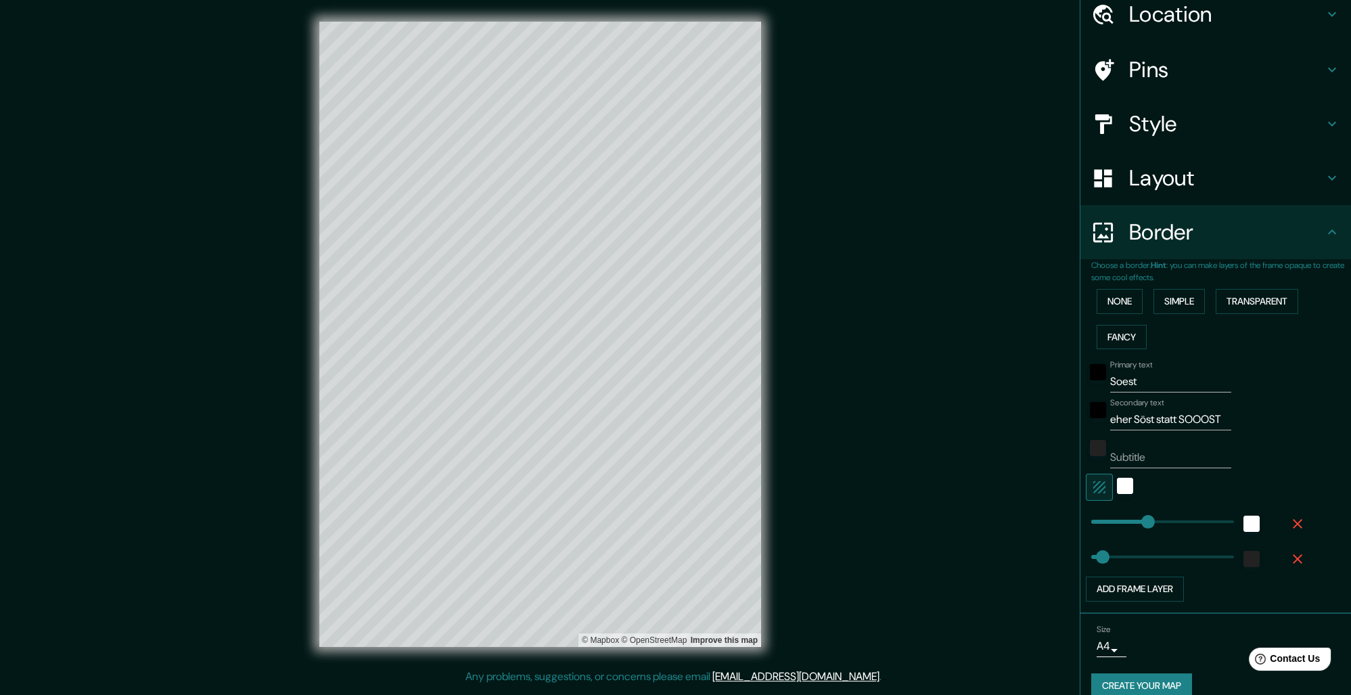
scroll to position [85, 0]
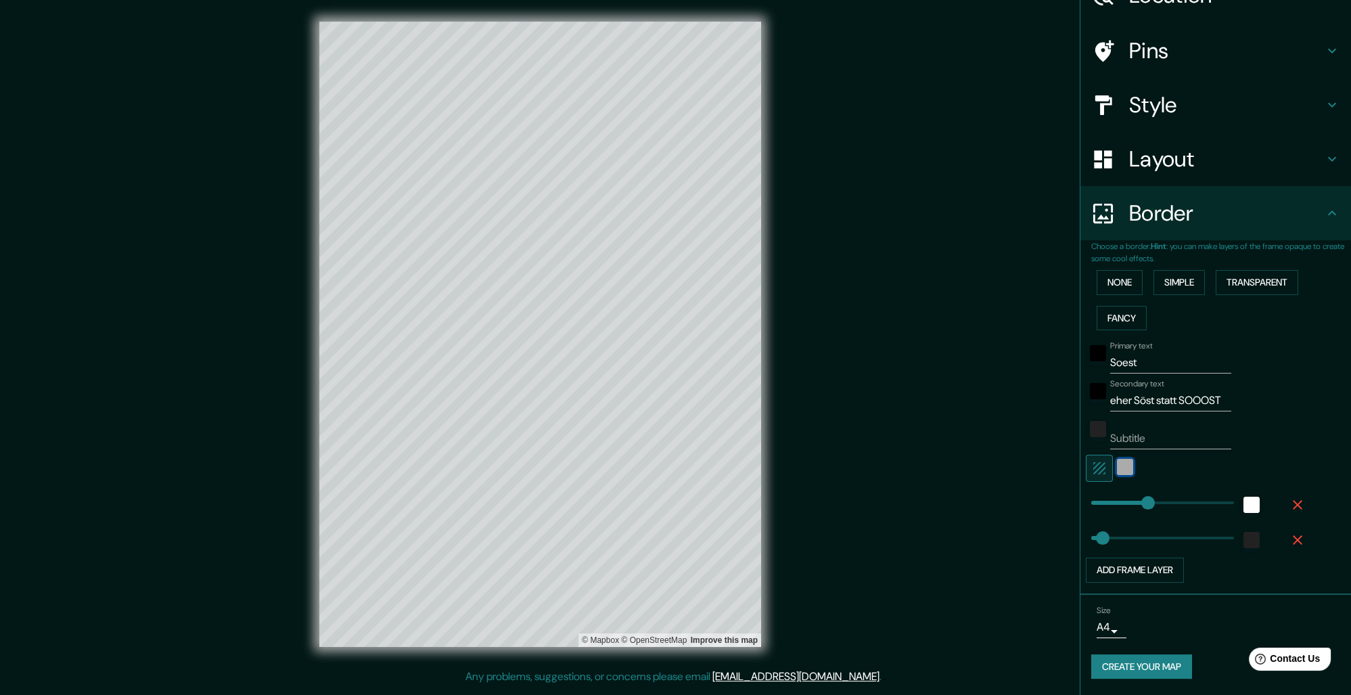
click at [1128, 459] on div "white" at bounding box center [1125, 467] width 16 height 16
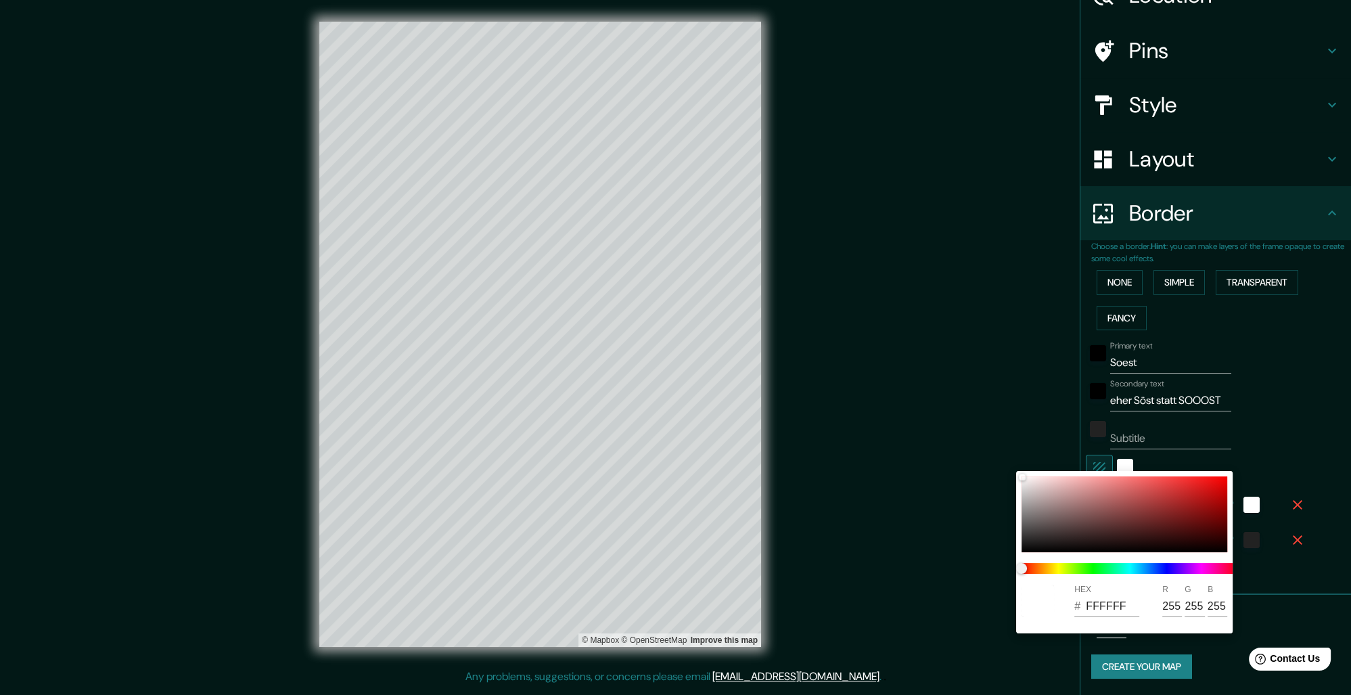
click at [1215, 448] on div at bounding box center [675, 347] width 1351 height 695
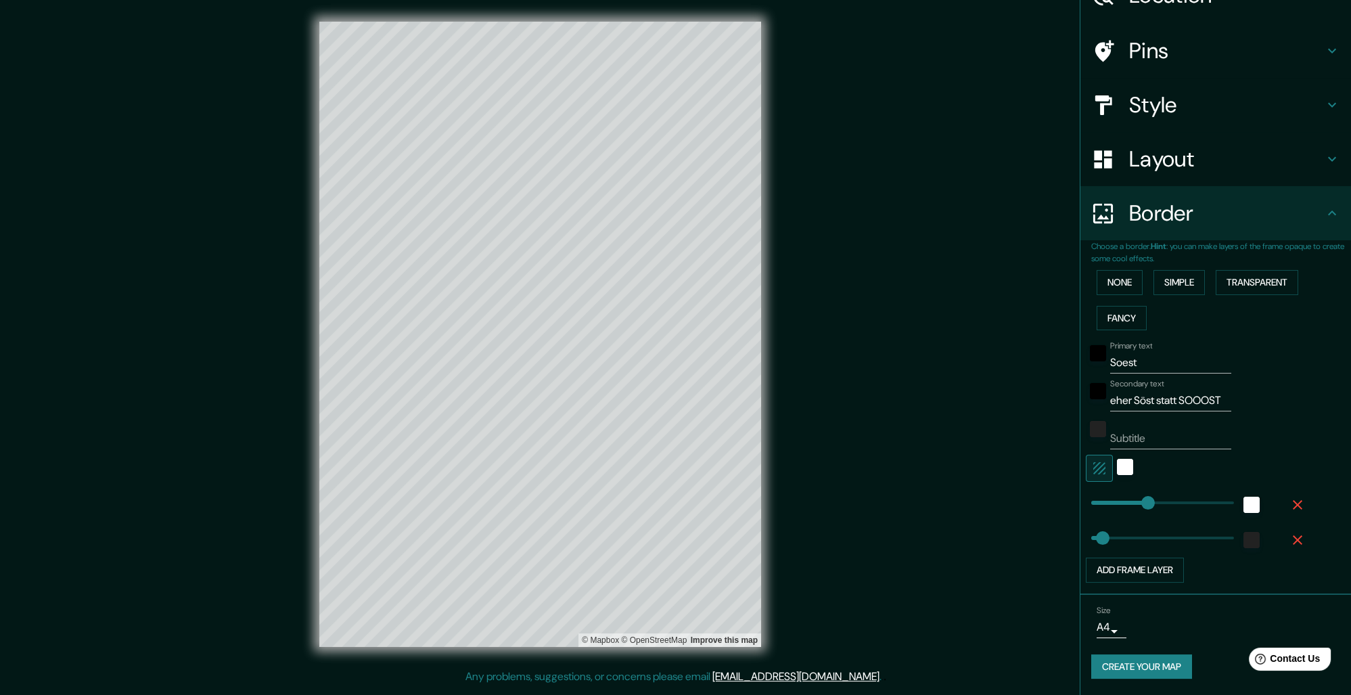
click at [1169, 402] on div "Primary text Soest Secondary text eher Söst statt SOOOST Subtitle Add frame lay…" at bounding box center [1199, 458] width 216 height 247
click at [1095, 383] on div "black" at bounding box center [1098, 391] width 16 height 16
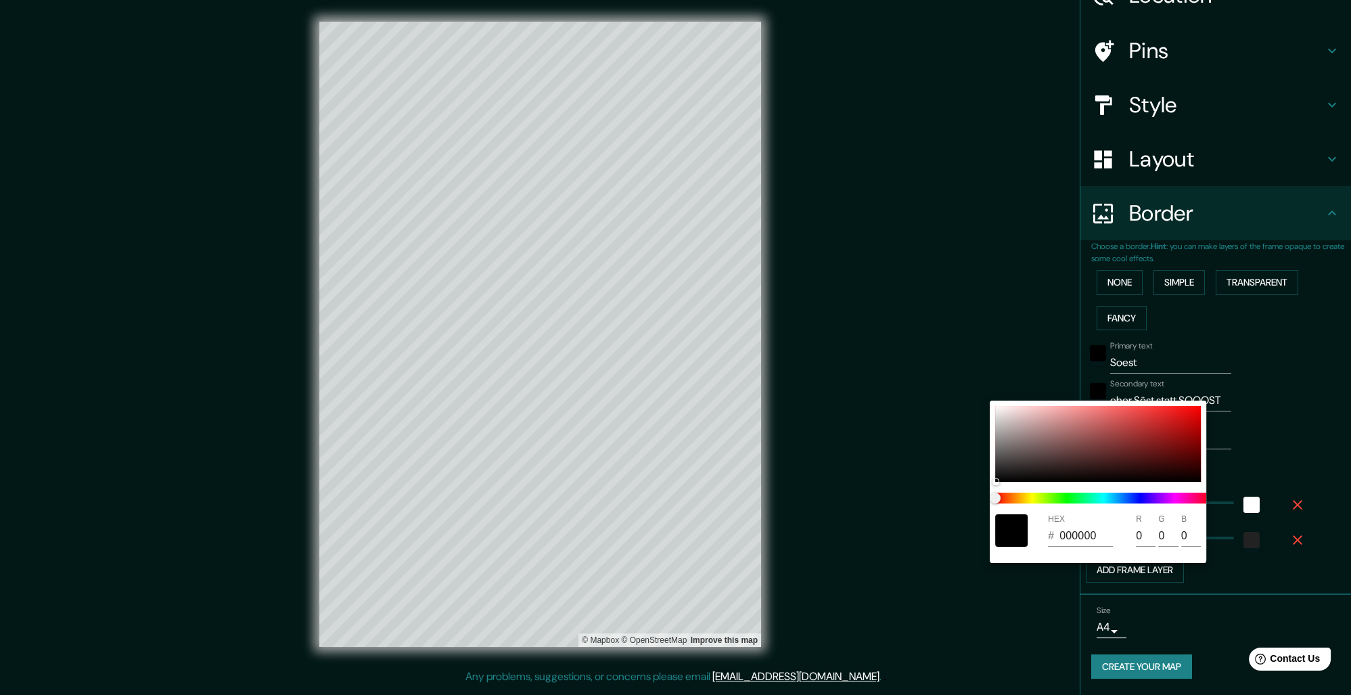
click at [1322, 399] on div at bounding box center [675, 347] width 1351 height 695
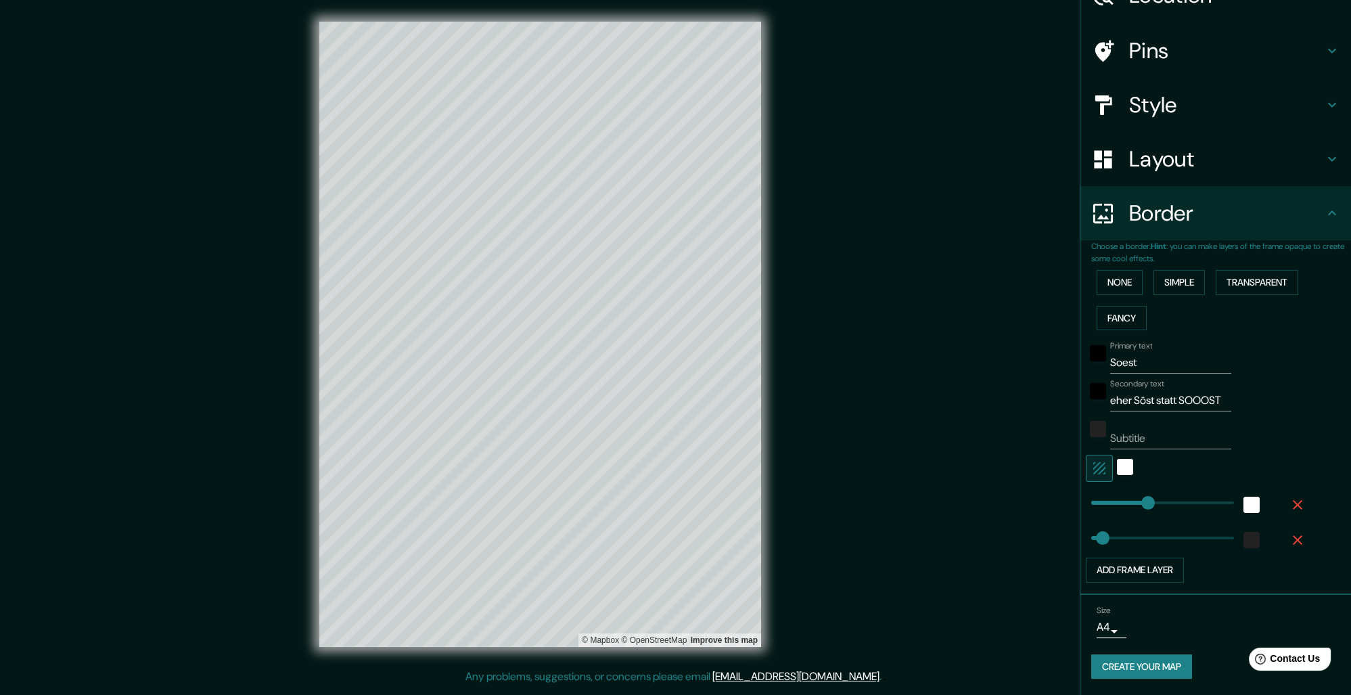
click at [1255, 145] on h4 "Layout" at bounding box center [1226, 158] width 195 height 27
type input "261"
type input "52"
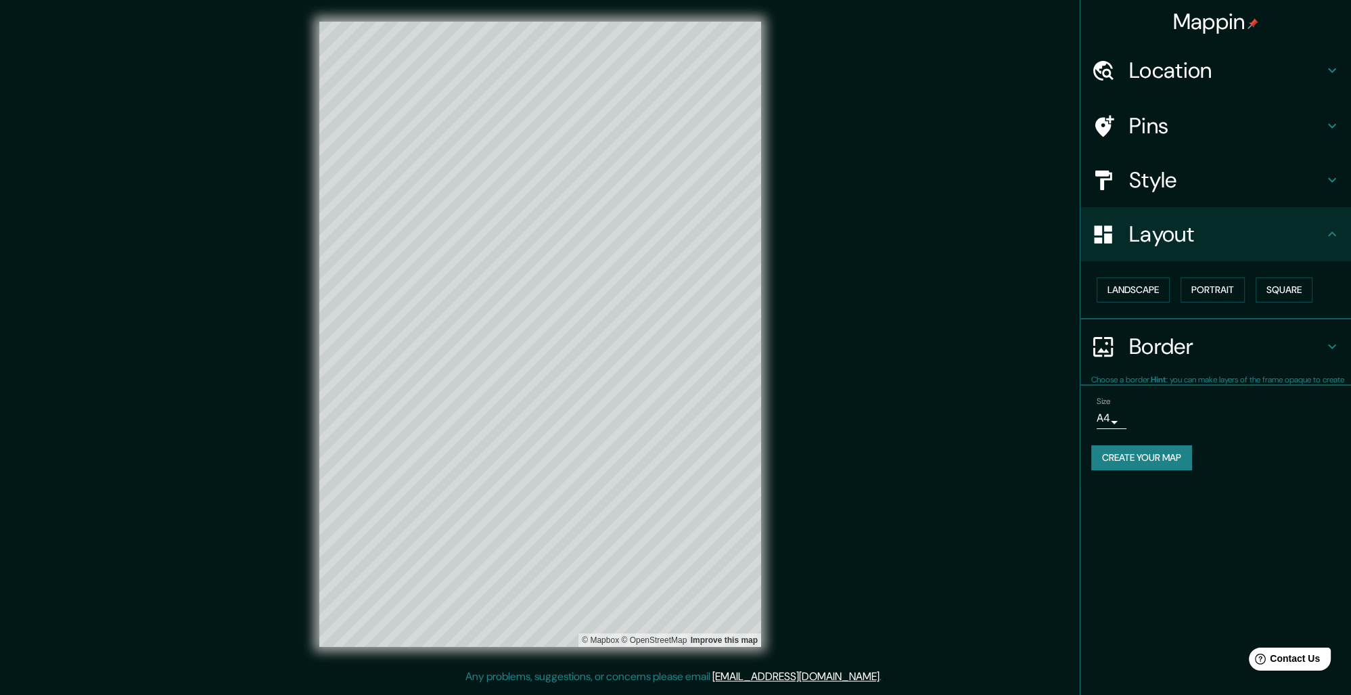
scroll to position [0, 0]
click at [1233, 112] on div "Pins" at bounding box center [1215, 126] width 271 height 54
type input "261"
type input "52"
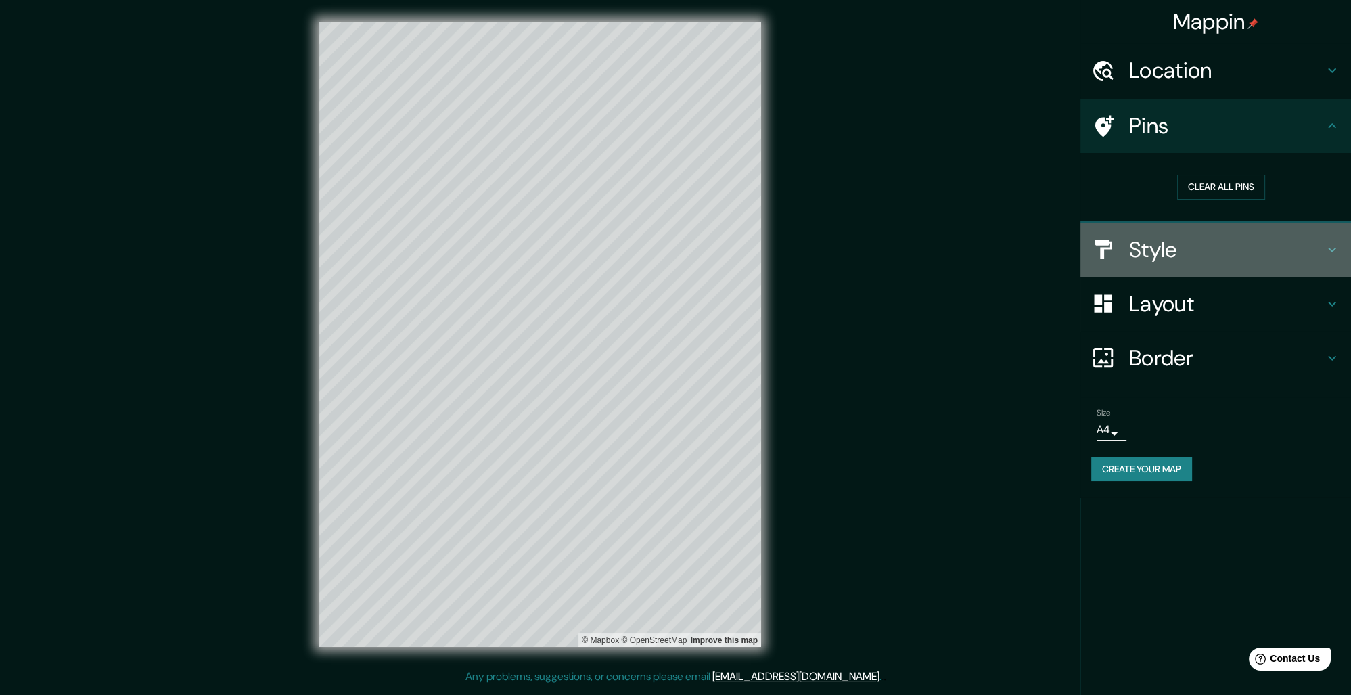
click at [1240, 256] on h4 "Style" at bounding box center [1226, 249] width 195 height 27
type input "261"
type input "52"
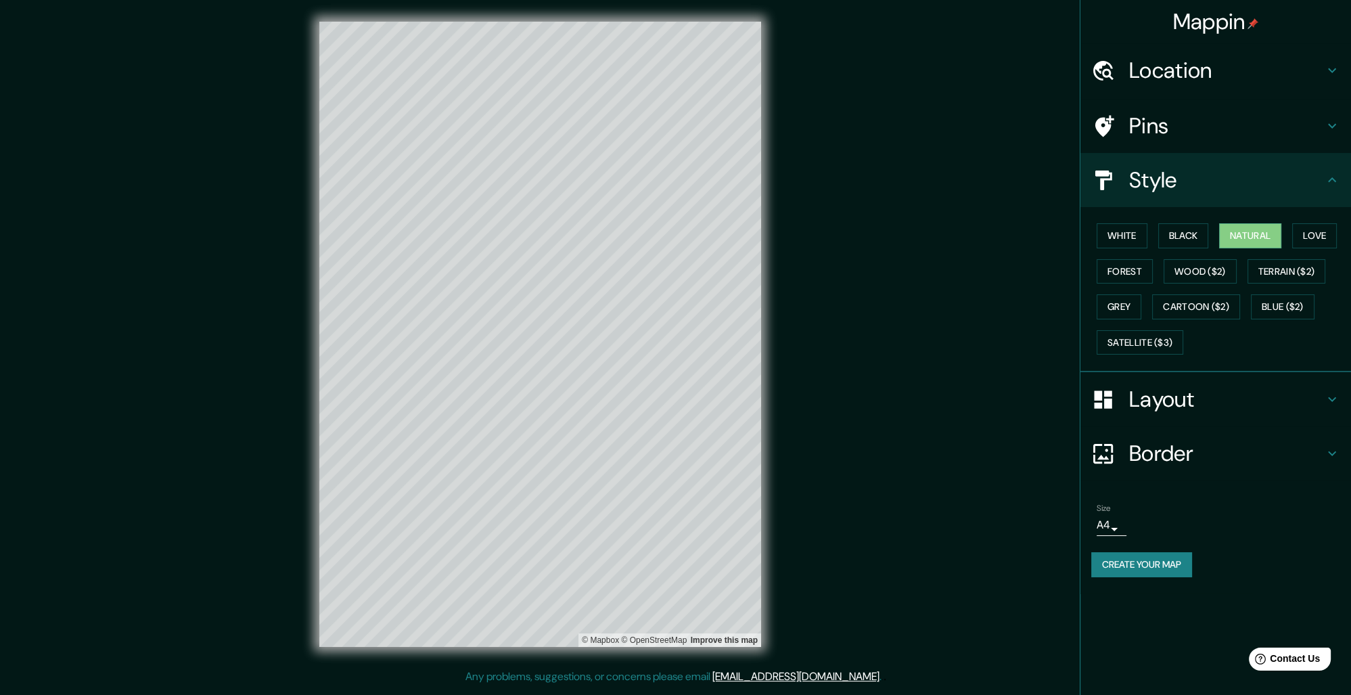
click at [1245, 415] on div "Layout" at bounding box center [1215, 399] width 271 height 54
type input "261"
type input "52"
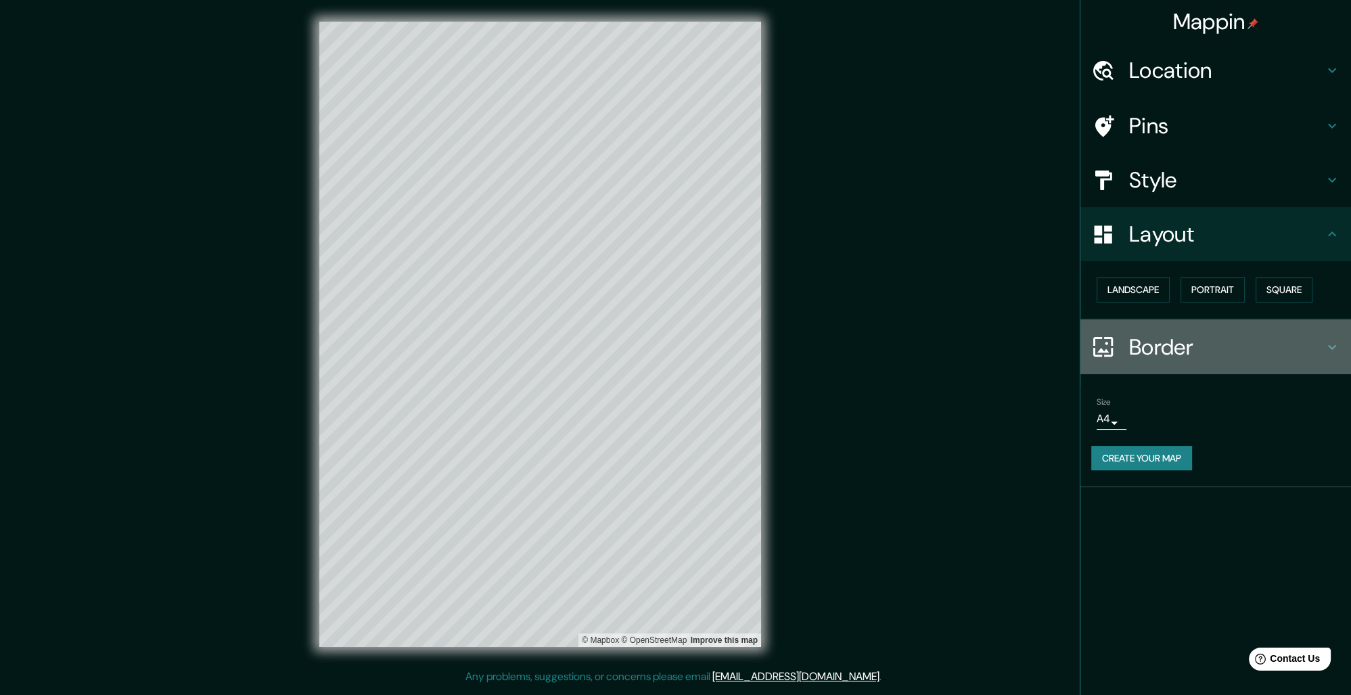
click at [1232, 334] on h4 "Border" at bounding box center [1226, 346] width 195 height 27
type input "261"
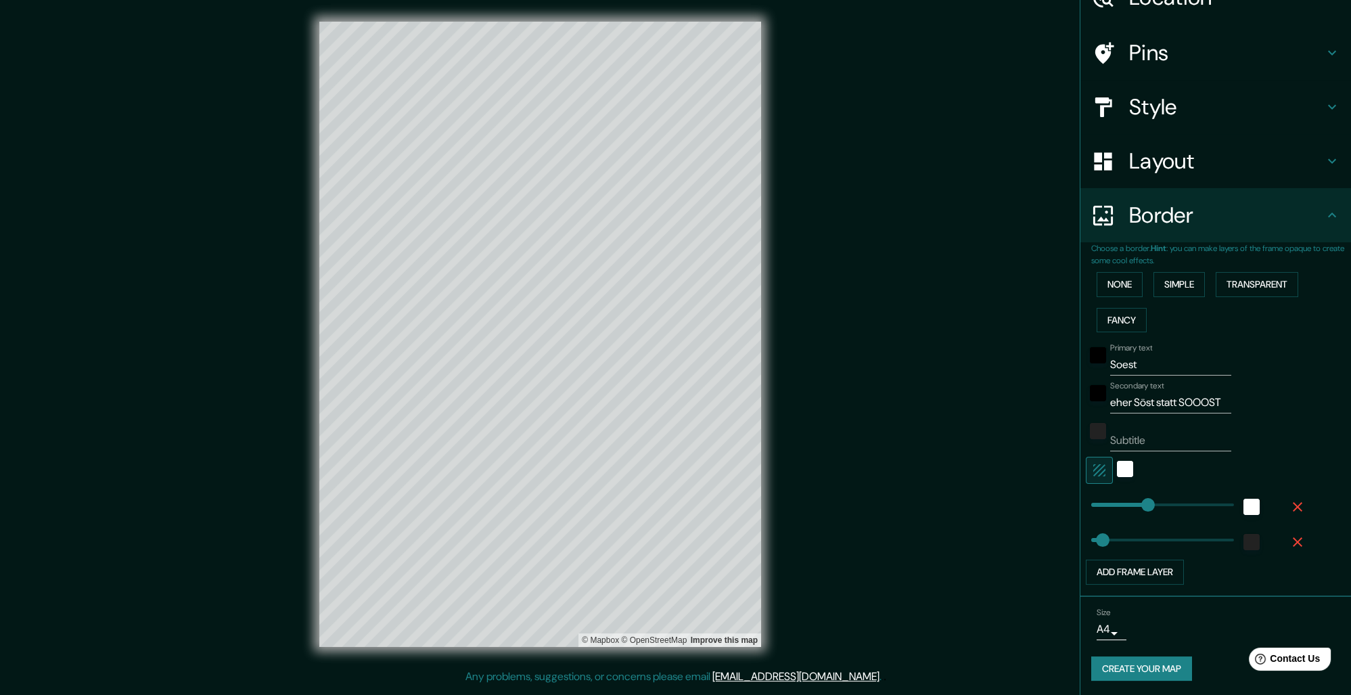
scroll to position [85, 0]
click at [1107, 621] on body "Mappin Location [GEOGRAPHIC_DATA], 59494 [GEOGRAPHIC_DATA], [GEOGRAPHIC_DATA] P…" at bounding box center [675, 347] width 1351 height 695
click at [1121, 637] on li "A3" at bounding box center [1108, 642] width 66 height 24
type input "153"
drag, startPoint x: 1098, startPoint y: 532, endPoint x: 1124, endPoint y: 536, distance: 26.8
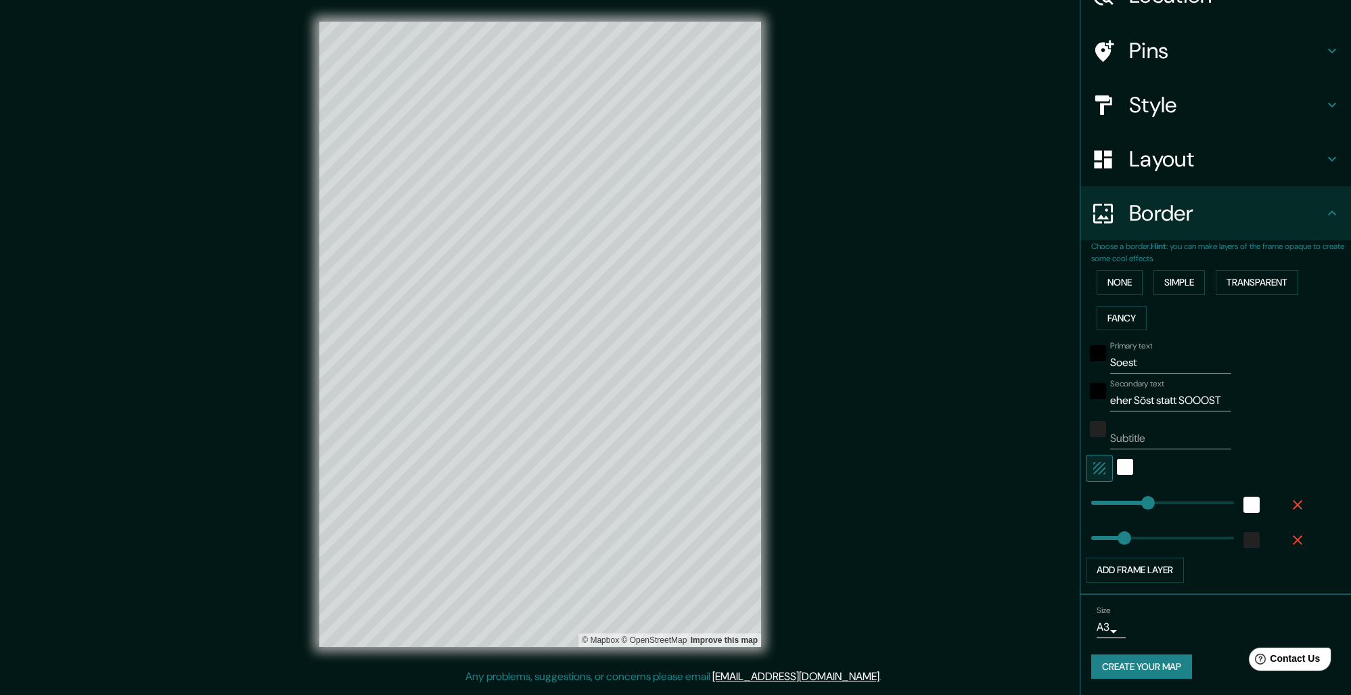
type input "261"
type input "100"
drag, startPoint x: 1121, startPoint y: 530, endPoint x: 1113, endPoint y: 531, distance: 8.9
type input "261"
type input "41"
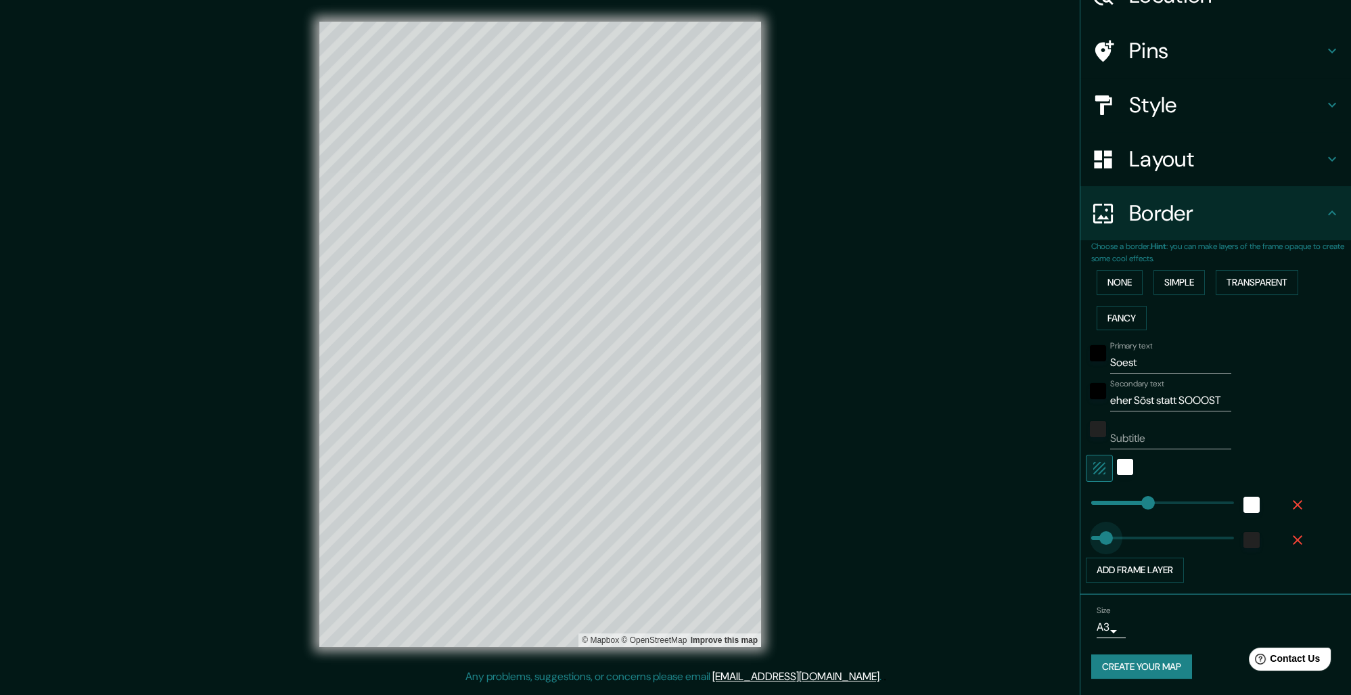
drag, startPoint x: 1111, startPoint y: 531, endPoint x: 1100, endPoint y: 530, distance: 10.9
type input "261"
type input "56"
type input "261"
type input "44"
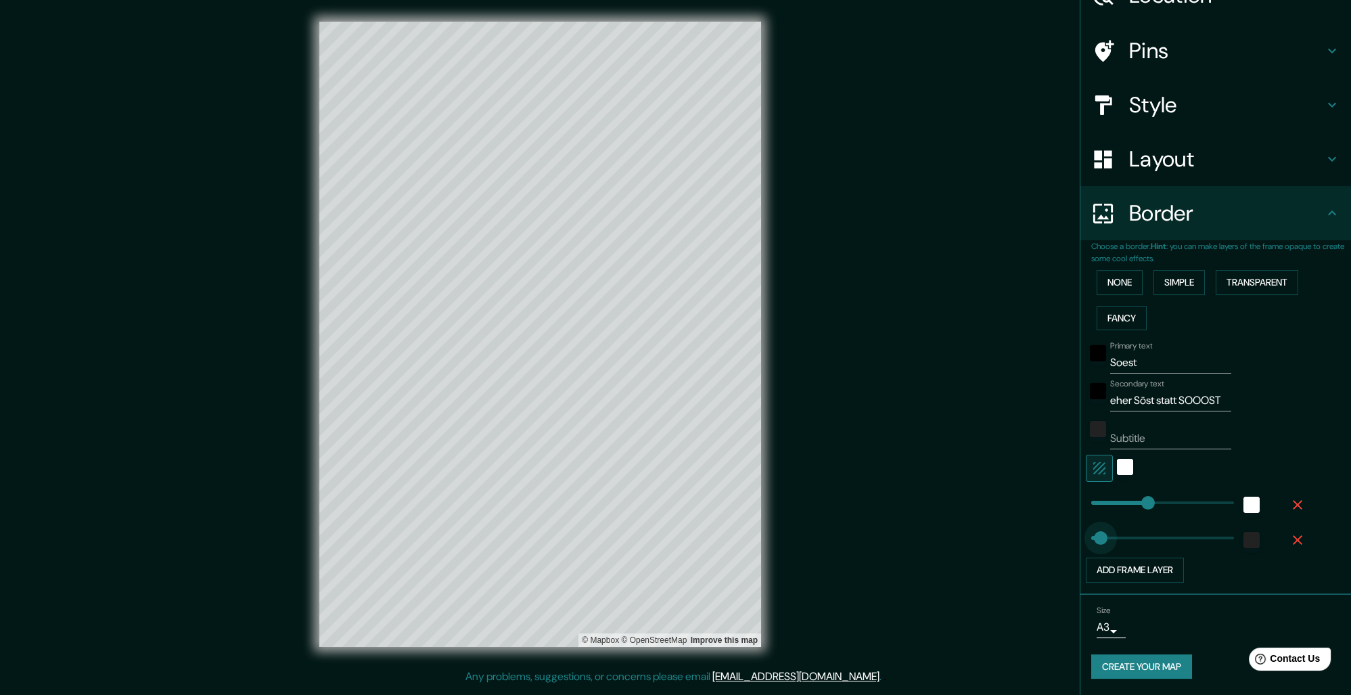
type input "261"
type input "50"
type input "261"
type input "0"
drag, startPoint x: 1105, startPoint y: 529, endPoint x: 1078, endPoint y: 523, distance: 27.1
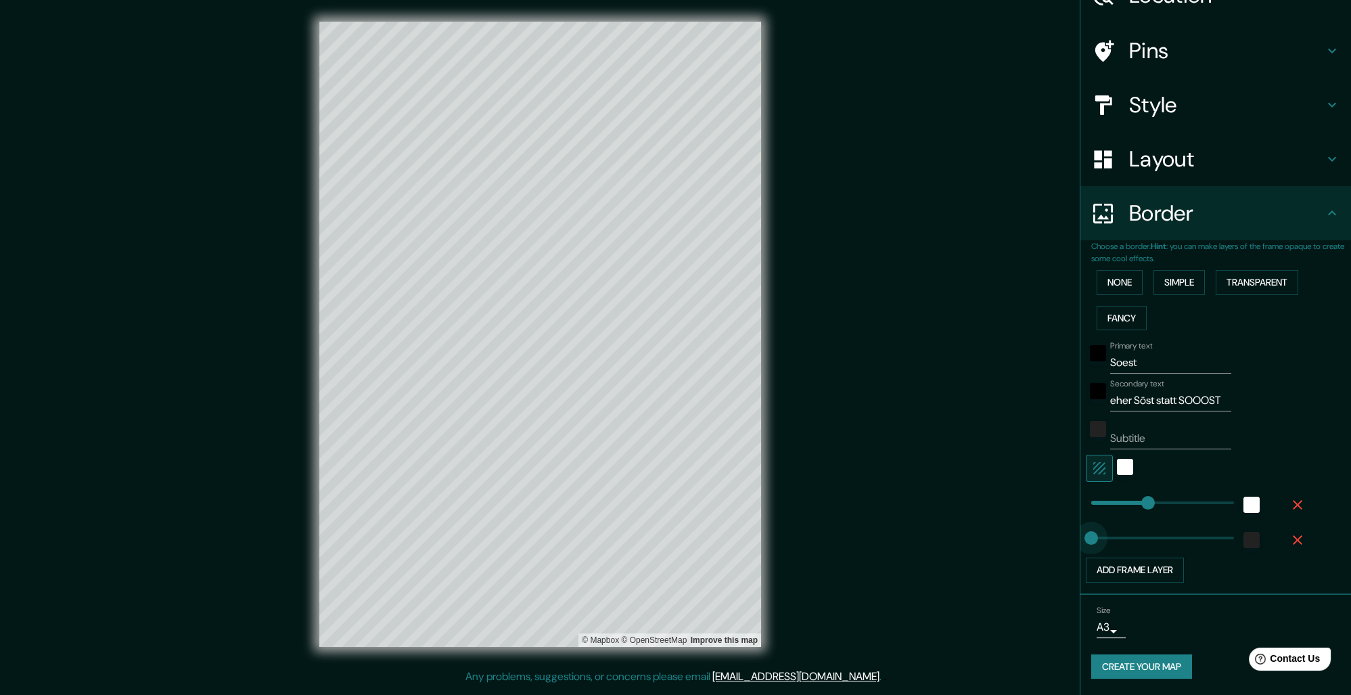
click at [1078, 523] on div "Mappin Location [GEOGRAPHIC_DATA], 59494 [GEOGRAPHIC_DATA], [GEOGRAPHIC_DATA] P…" at bounding box center [675, 345] width 1351 height 690
click at [1090, 531] on span at bounding box center [1091, 538] width 14 height 14
type input "261"
type input "7"
type input "214"
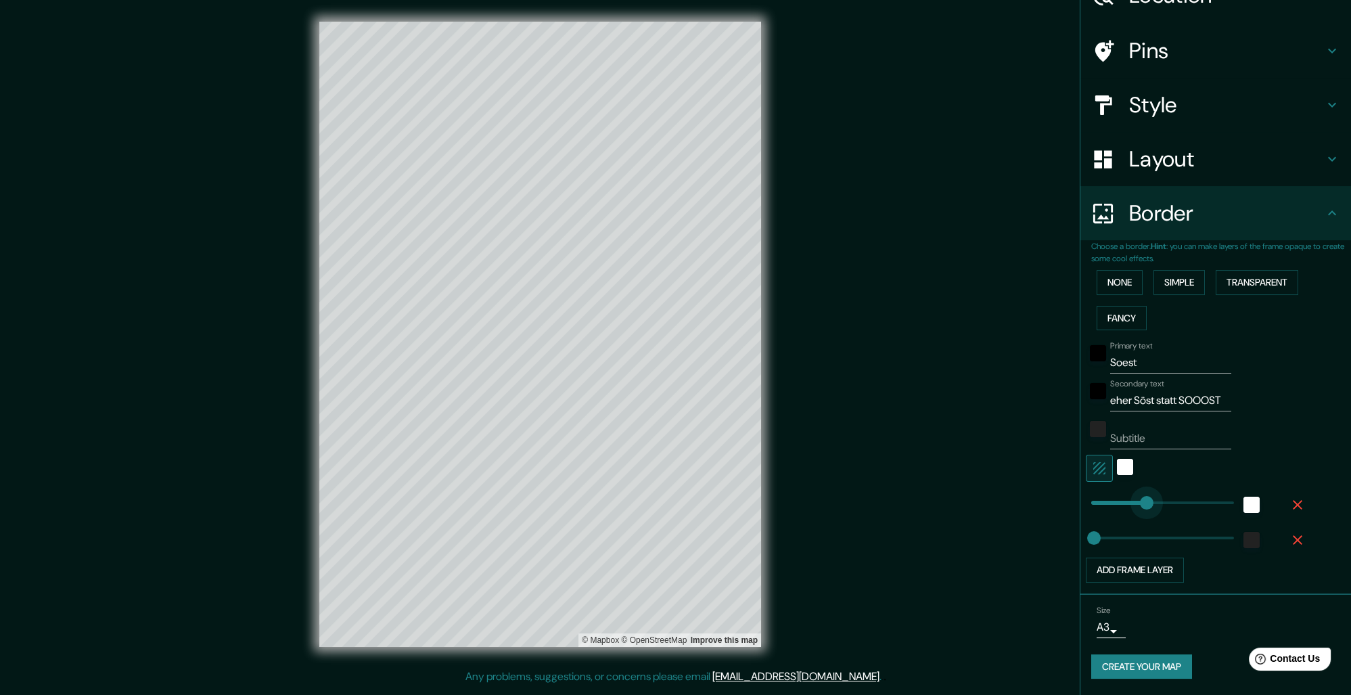
drag, startPoint x: 1152, startPoint y: 494, endPoint x: 1135, endPoint y: 494, distance: 16.9
type input "140"
drag, startPoint x: 1135, startPoint y: 494, endPoint x: 1121, endPoint y: 495, distance: 13.6
type input "190"
drag, startPoint x: 1121, startPoint y: 496, endPoint x: 1132, endPoint y: 496, distance: 10.8
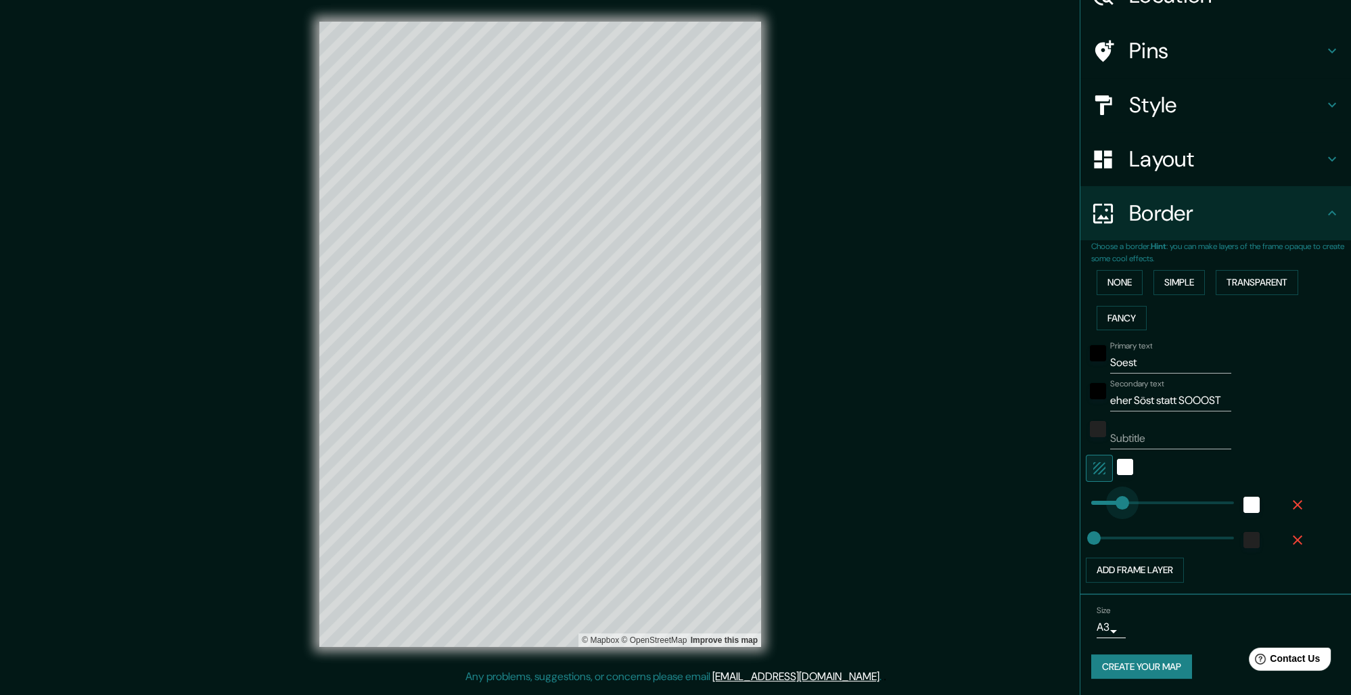
type input "128"
drag, startPoint x: 1132, startPoint y: 496, endPoint x: 1118, endPoint y: 494, distance: 14.3
type input "94"
drag, startPoint x: 1118, startPoint y: 494, endPoint x: 1111, endPoint y: 492, distance: 7.3
type input "125"
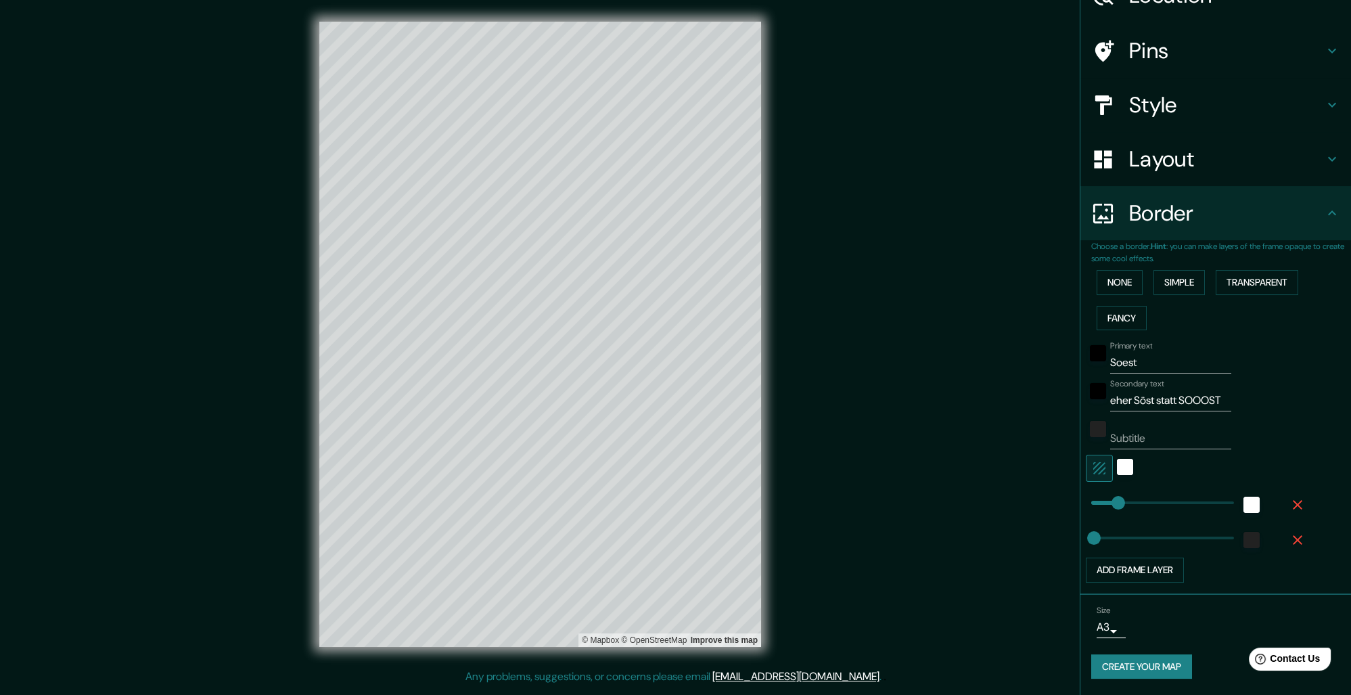
type input "125"
type input "38"
type input "75"
drag, startPoint x: 1115, startPoint y: 482, endPoint x: 1107, endPoint y: 488, distance: 9.6
type input "91"
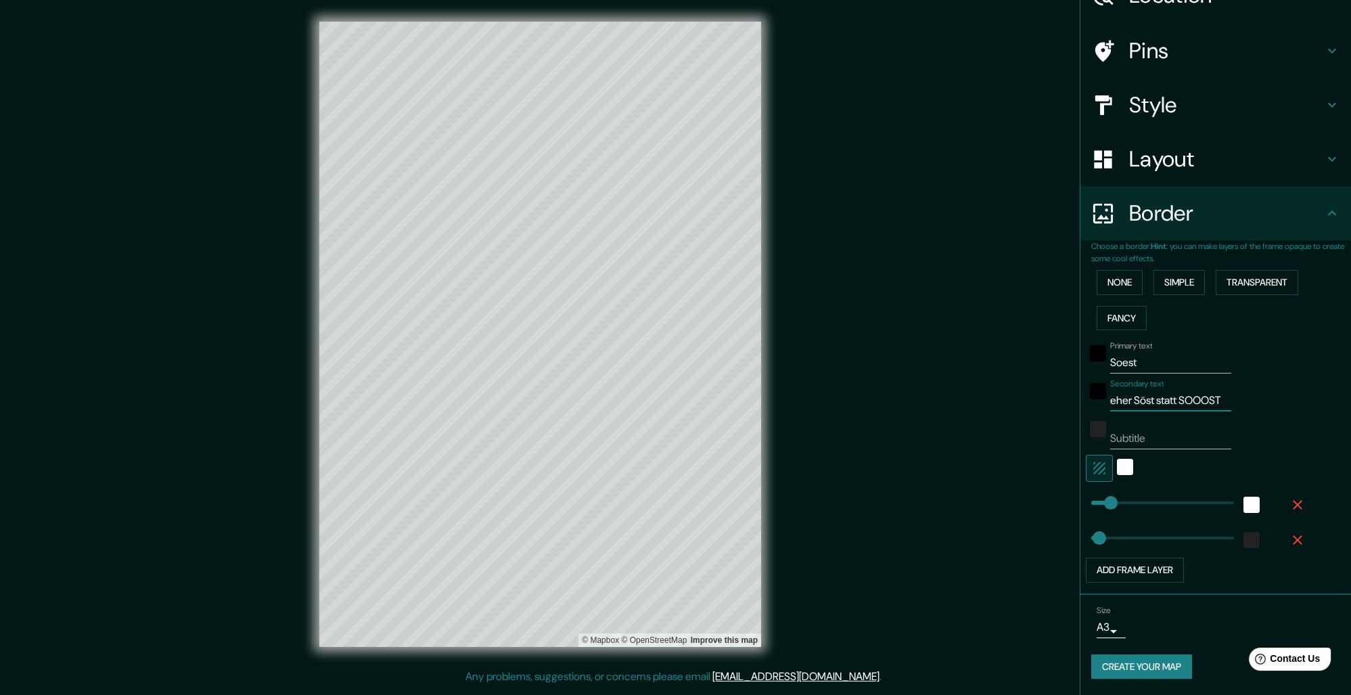
click at [1231, 390] on input "eher Söst statt SOOOST" at bounding box center [1170, 401] width 121 height 22
click at [1201, 434] on input "Subtitle" at bounding box center [1170, 438] width 121 height 22
paste input "eher Söst statt SOOOST"
type input "eher Söst statt SOOOST"
click at [1231, 390] on input "eher Söst statt SOOOST" at bounding box center [1170, 401] width 121 height 22
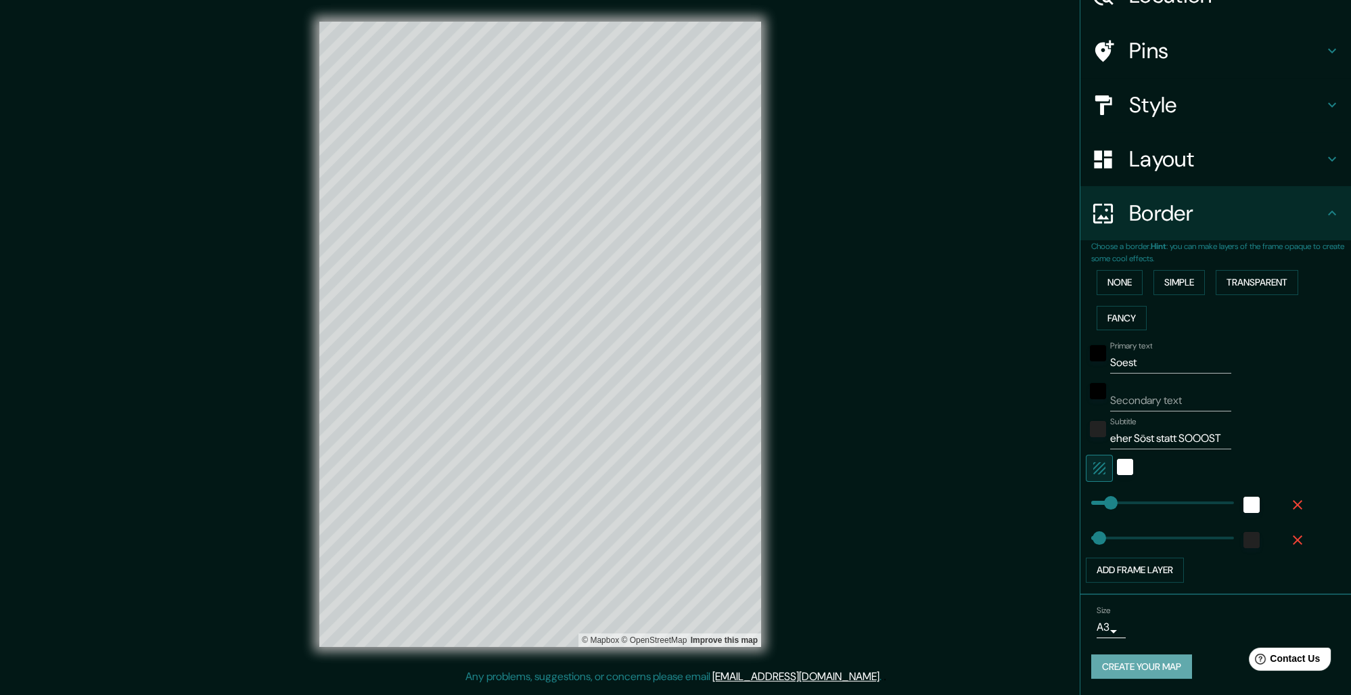
click at [1154, 654] on button "Create your map" at bounding box center [1141, 666] width 101 height 25
click at [1170, 657] on button "Create your map" at bounding box center [1141, 666] width 101 height 25
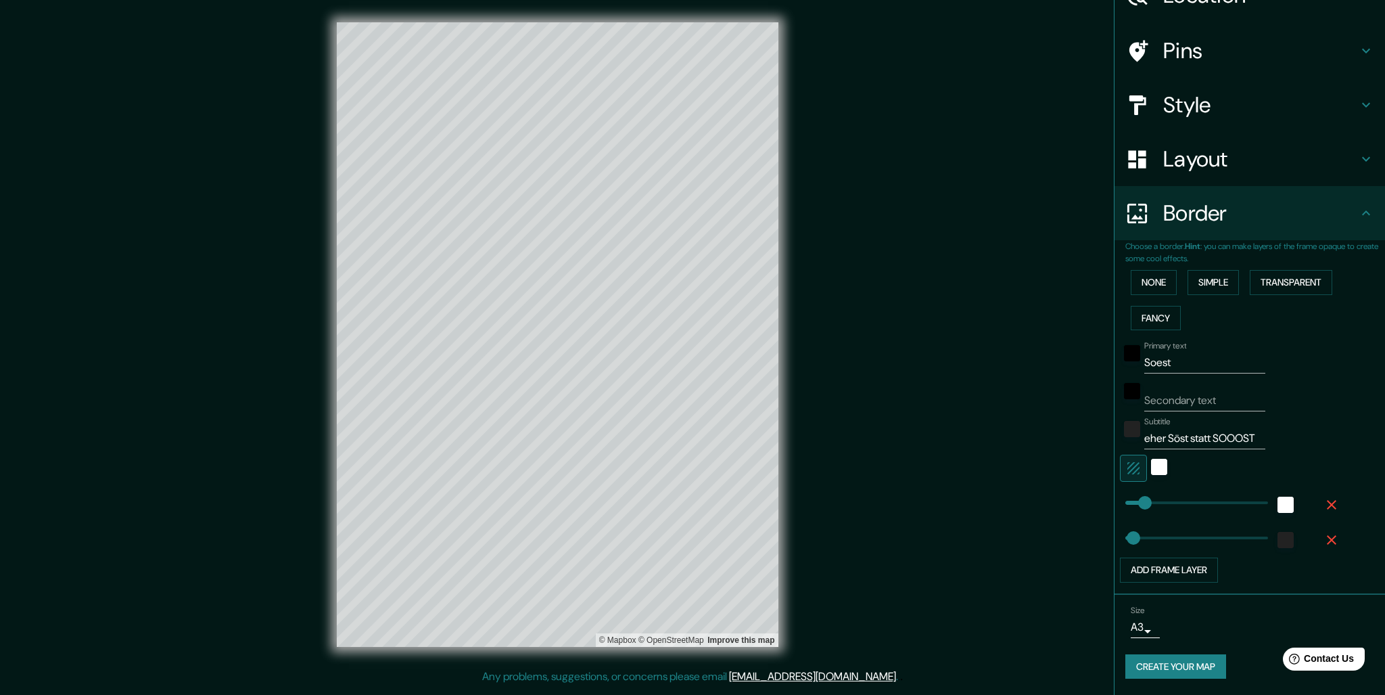
scroll to position [0, 0]
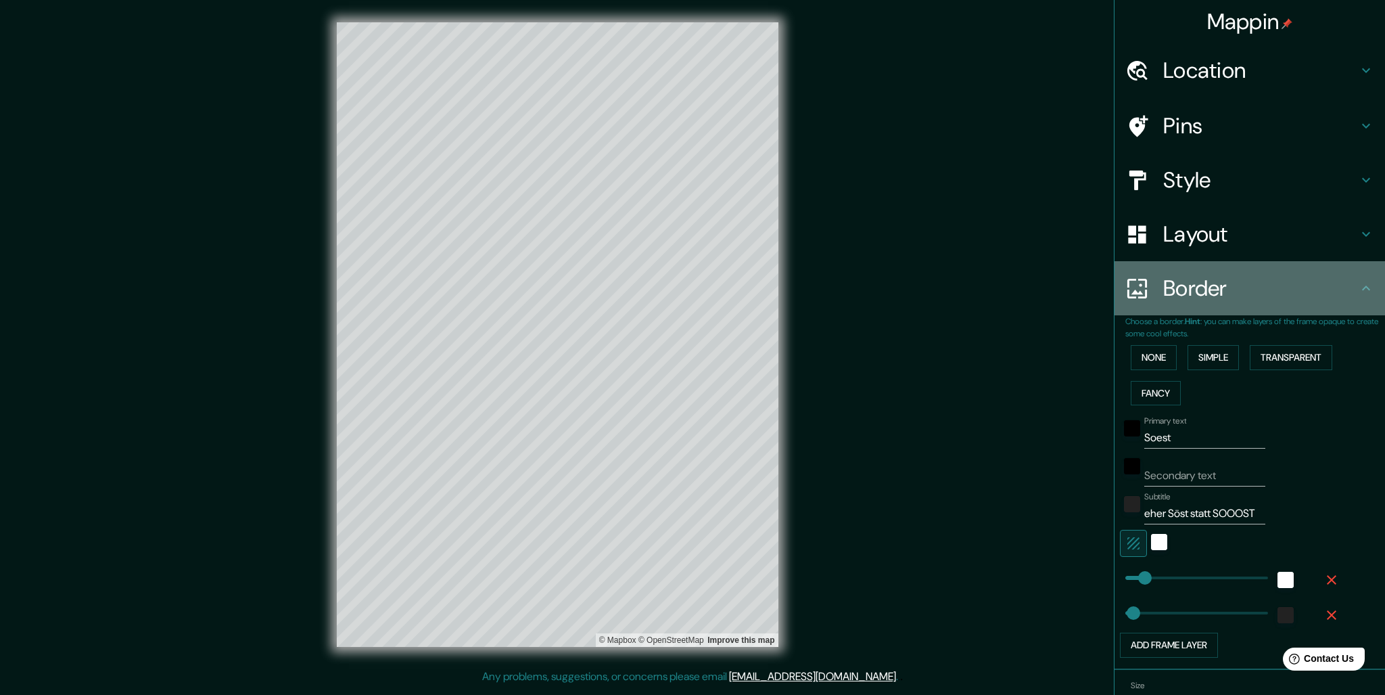
click at [1270, 294] on h4 "Border" at bounding box center [1260, 288] width 195 height 27
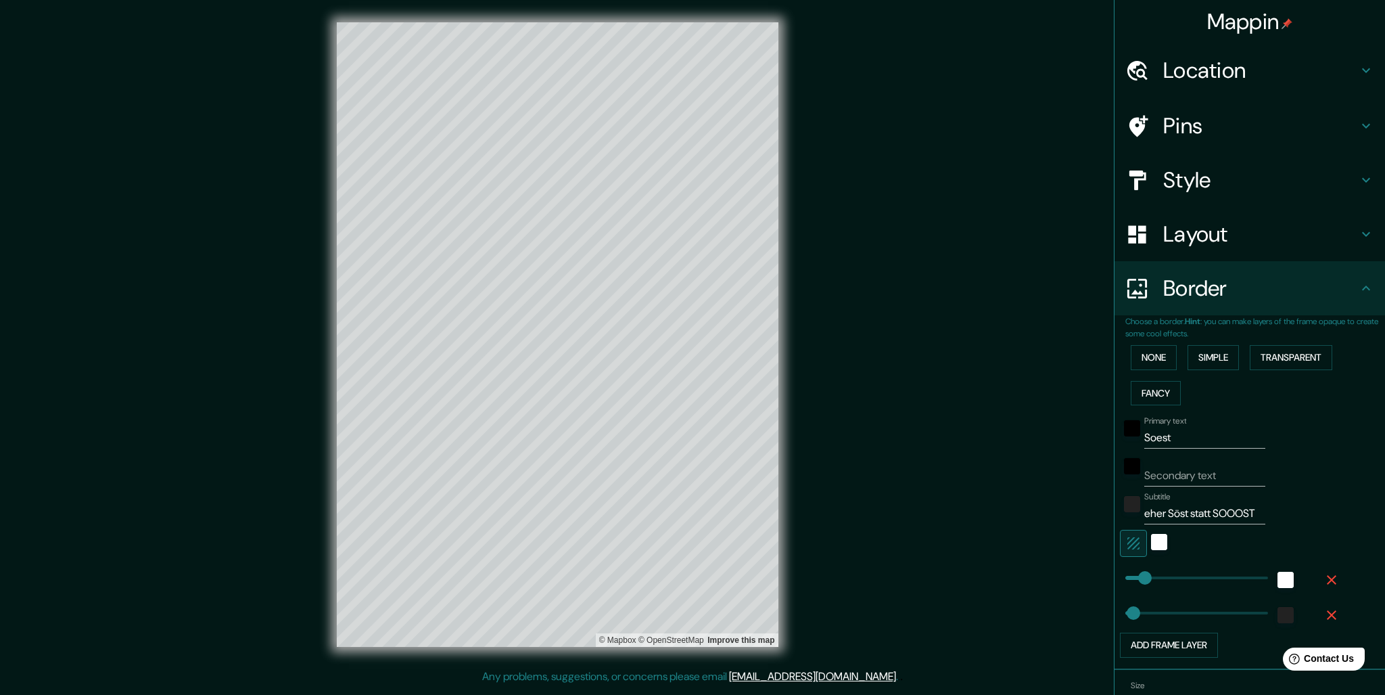
click at [1350, 282] on icon at bounding box center [1366, 288] width 16 height 16
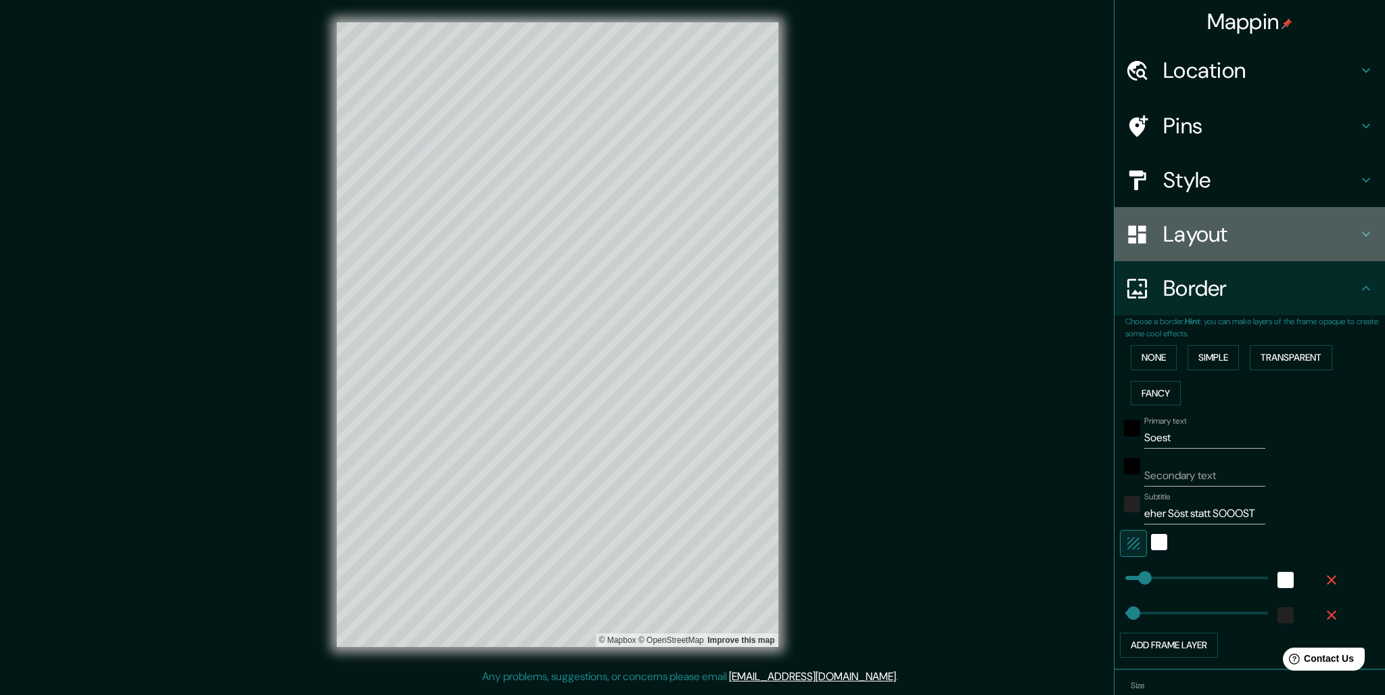
click at [1350, 233] on icon at bounding box center [1366, 234] width 16 height 16
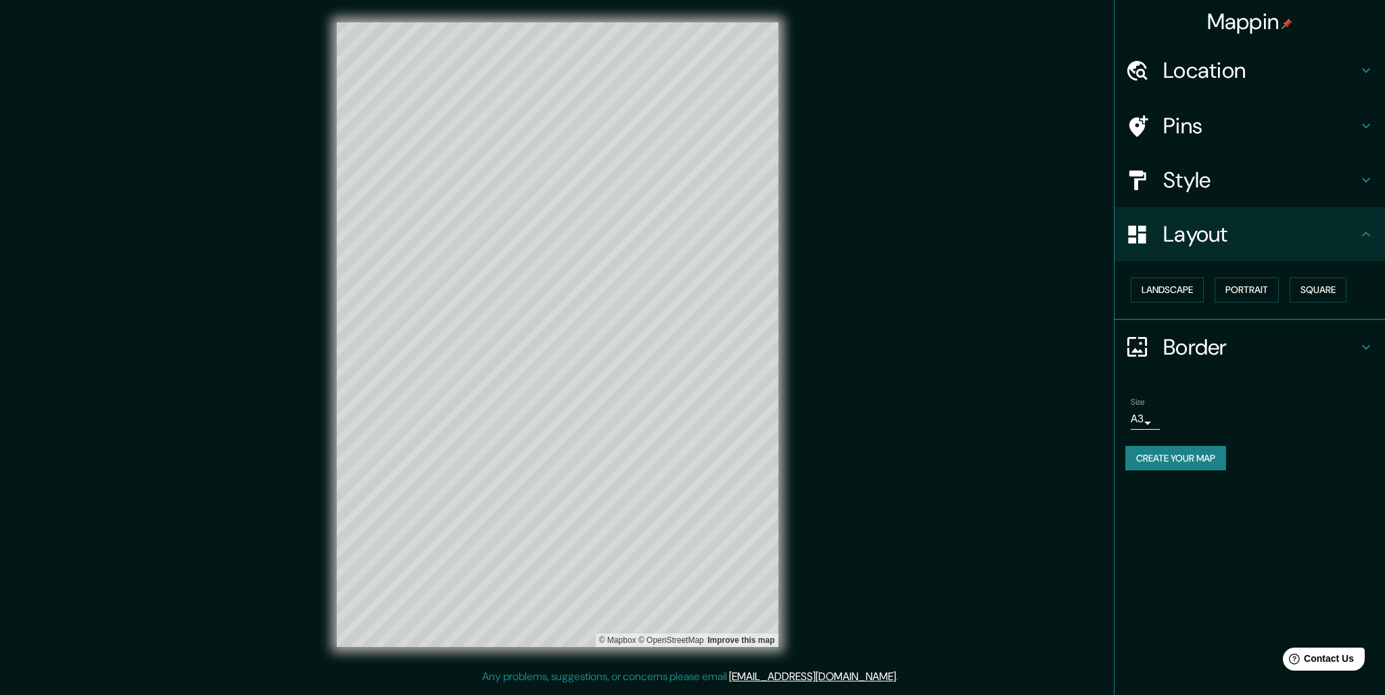
click at [1186, 454] on button "Create your map" at bounding box center [1175, 458] width 101 height 25
click at [1146, 412] on body "Mappin Location [GEOGRAPHIC_DATA], [GEOGRAPHIC_DATA], [GEOGRAPHIC_DATA] Pins St…" at bounding box center [692, 347] width 1385 height 695
click at [1156, 445] on li "A4" at bounding box center [1143, 446] width 66 height 24
click at [1176, 463] on div "Create your map" at bounding box center [1249, 458] width 249 height 25
click at [158, 549] on div "Mappin Location [GEOGRAPHIC_DATA], [GEOGRAPHIC_DATA], [GEOGRAPHIC_DATA] Pins St…" at bounding box center [692, 345] width 1385 height 690
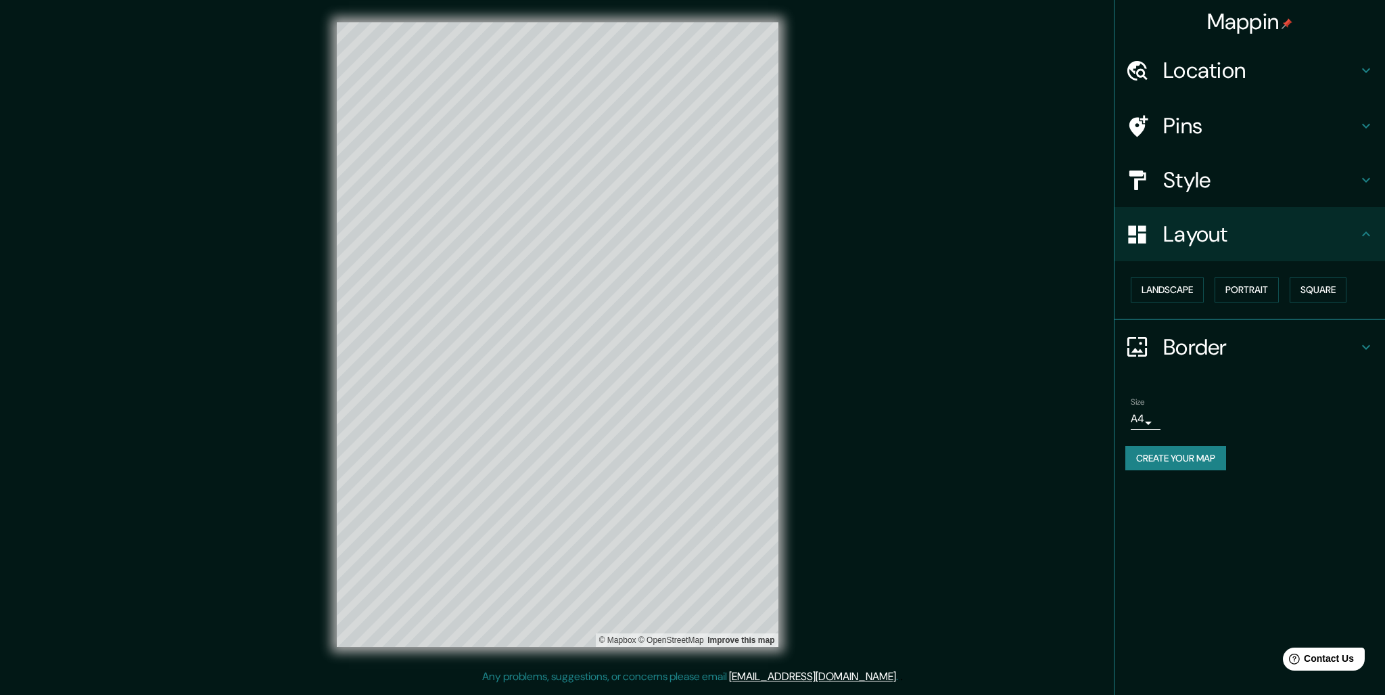
click at [1264, 350] on h4 "Border" at bounding box center [1260, 346] width 195 height 27
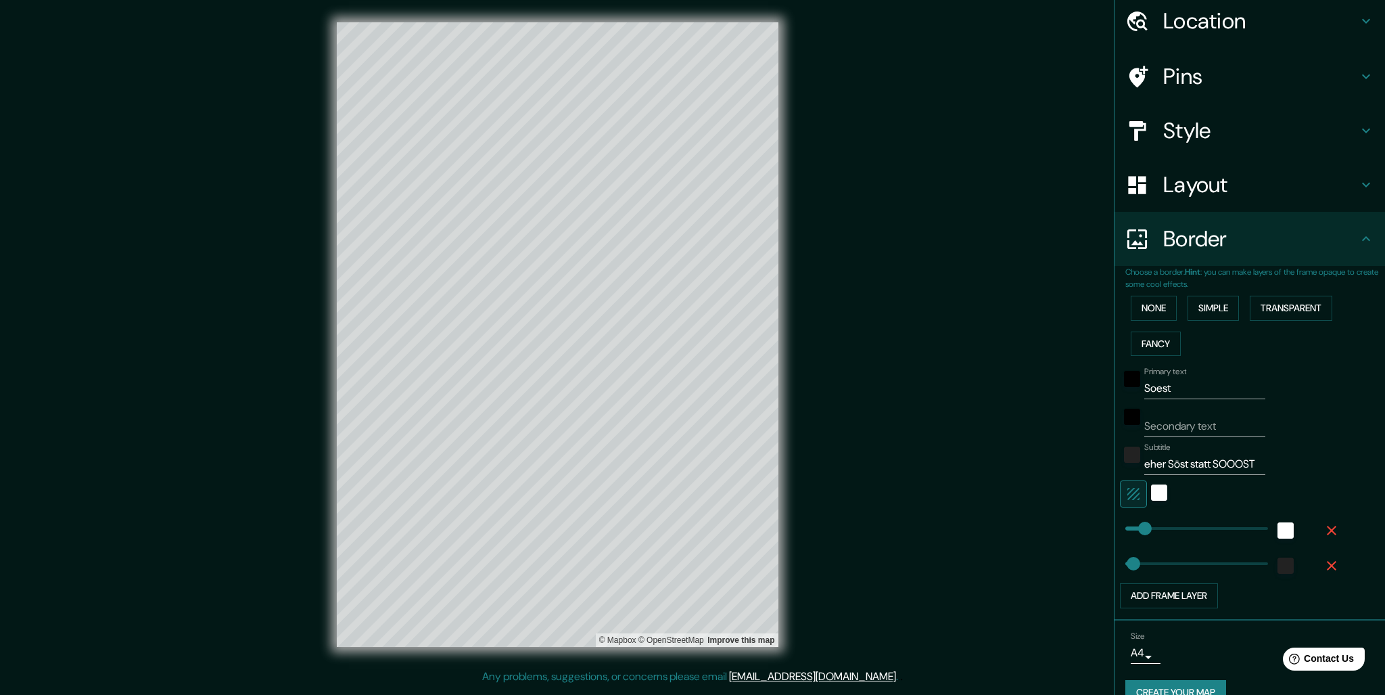
scroll to position [85, 0]
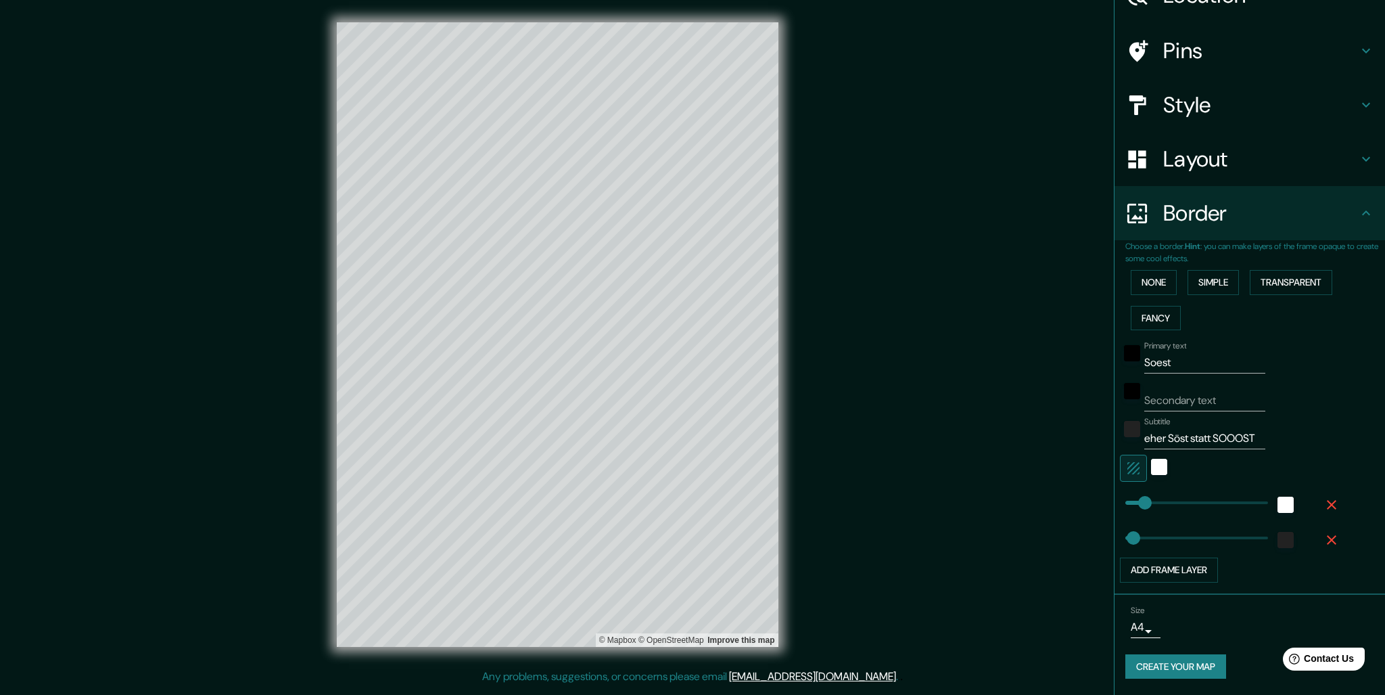
click at [1215, 390] on input "Secondary text" at bounding box center [1204, 401] width 121 height 22
paste input "eher Söst statt SOOOST"
type input "eher Söst statt SOOOST"
click at [1265, 434] on input "eher Söst statt SOOOST" at bounding box center [1204, 438] width 121 height 22
click at [1271, 621] on div "Size A4 single" at bounding box center [1249, 621] width 249 height 43
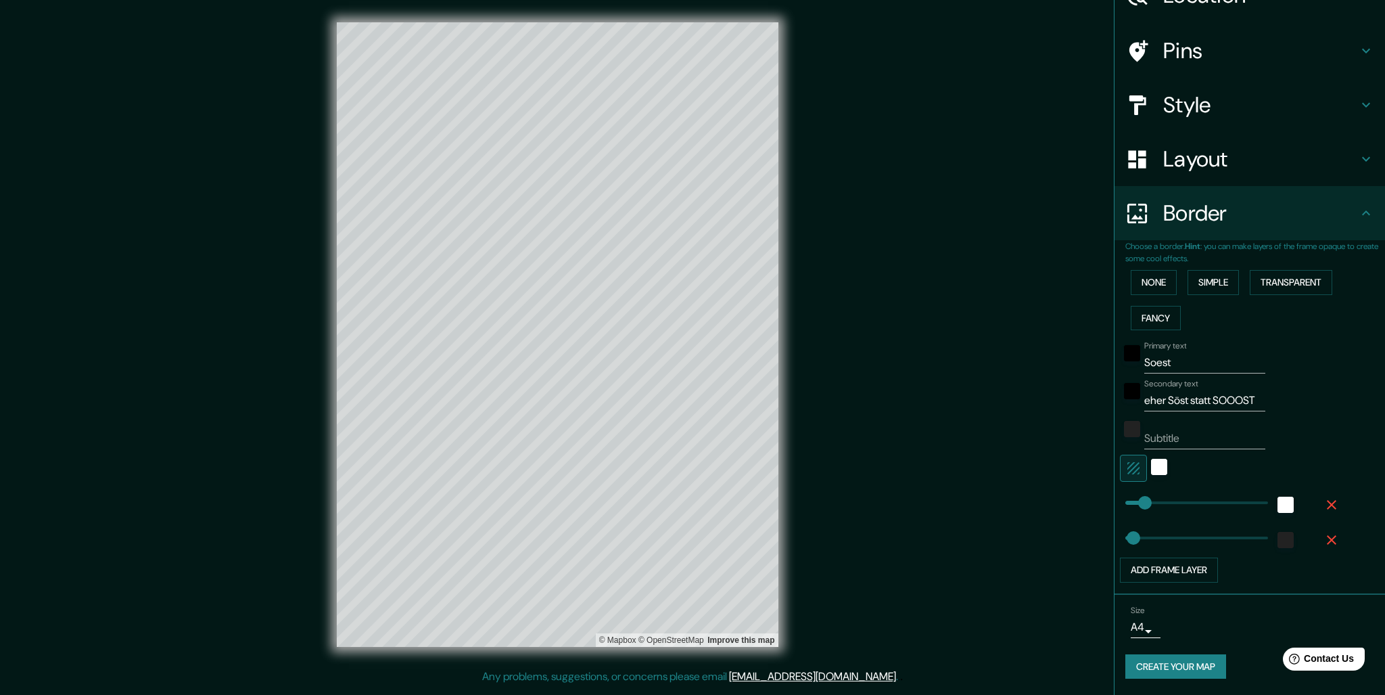
click at [1350, 208] on icon at bounding box center [1366, 213] width 16 height 16
click at [1350, 164] on div "Layout" at bounding box center [1250, 159] width 271 height 54
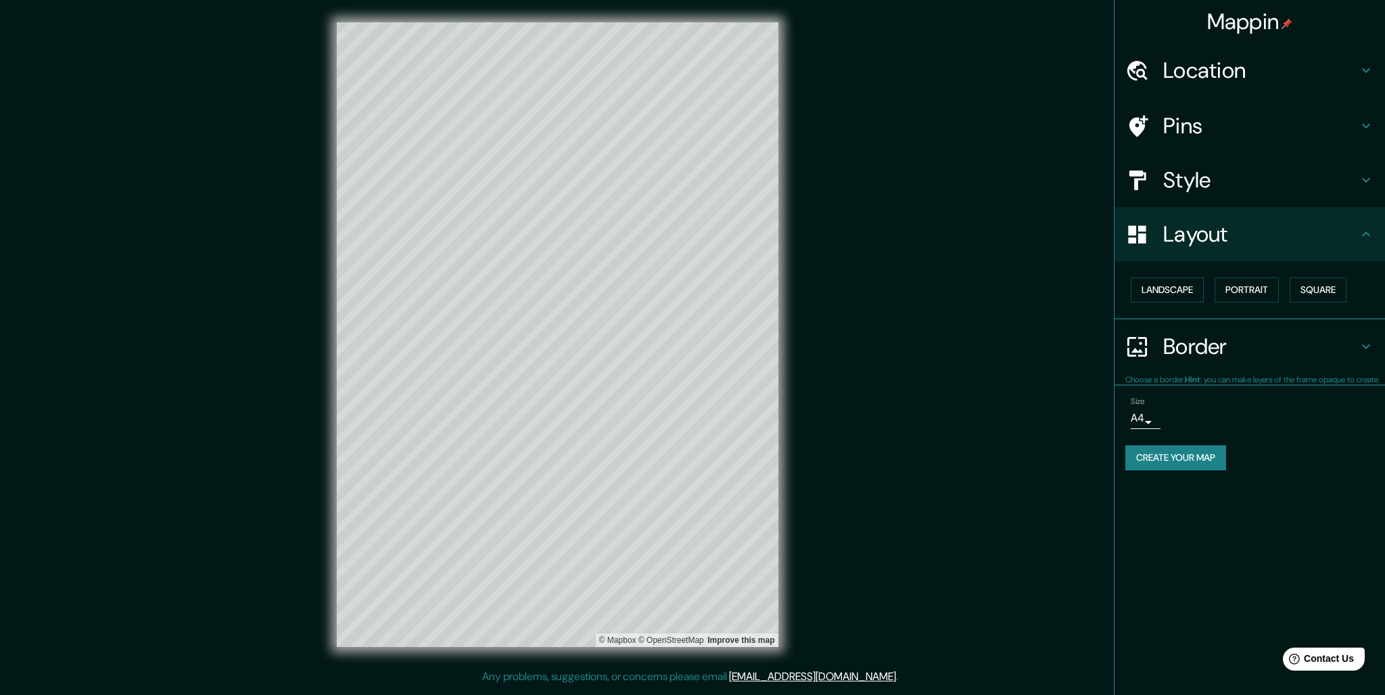
scroll to position [0, 0]
click at [1174, 456] on button "Create your map" at bounding box center [1175, 458] width 101 height 25
click at [1343, 258] on div "Layout" at bounding box center [1250, 234] width 271 height 54
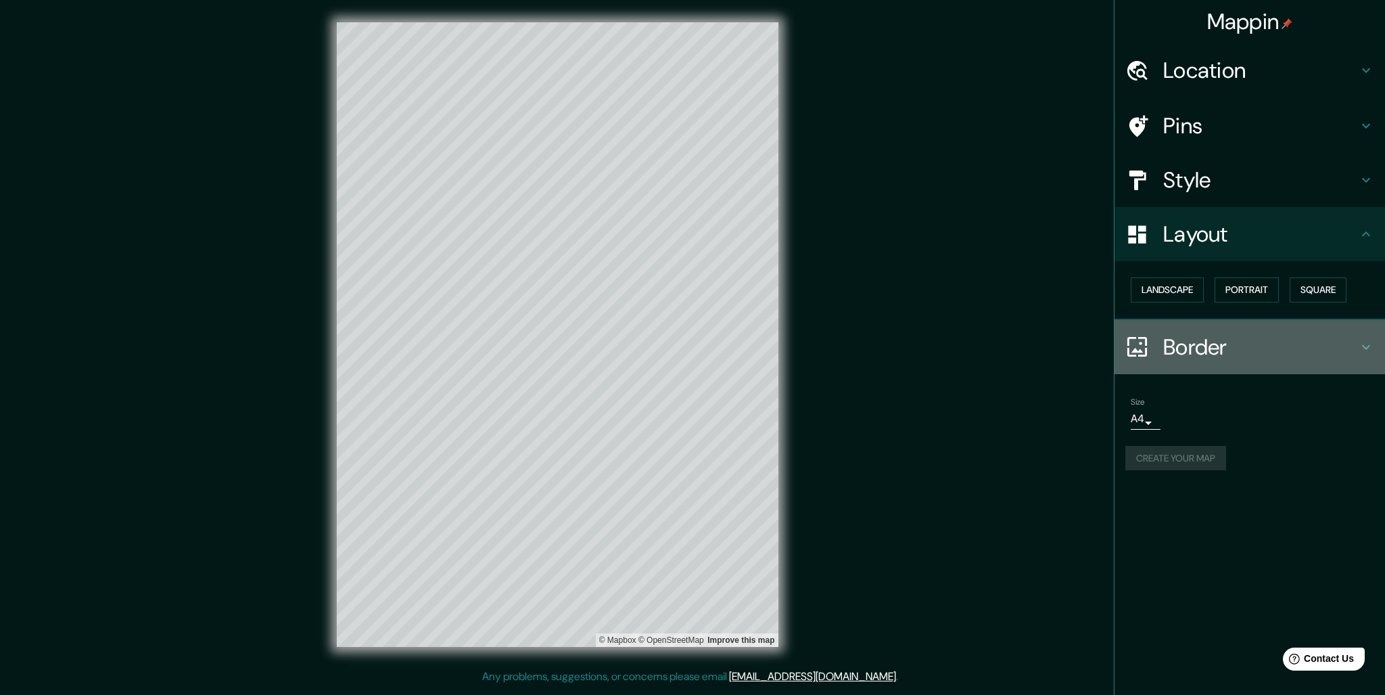
click at [1350, 342] on icon at bounding box center [1366, 347] width 16 height 16
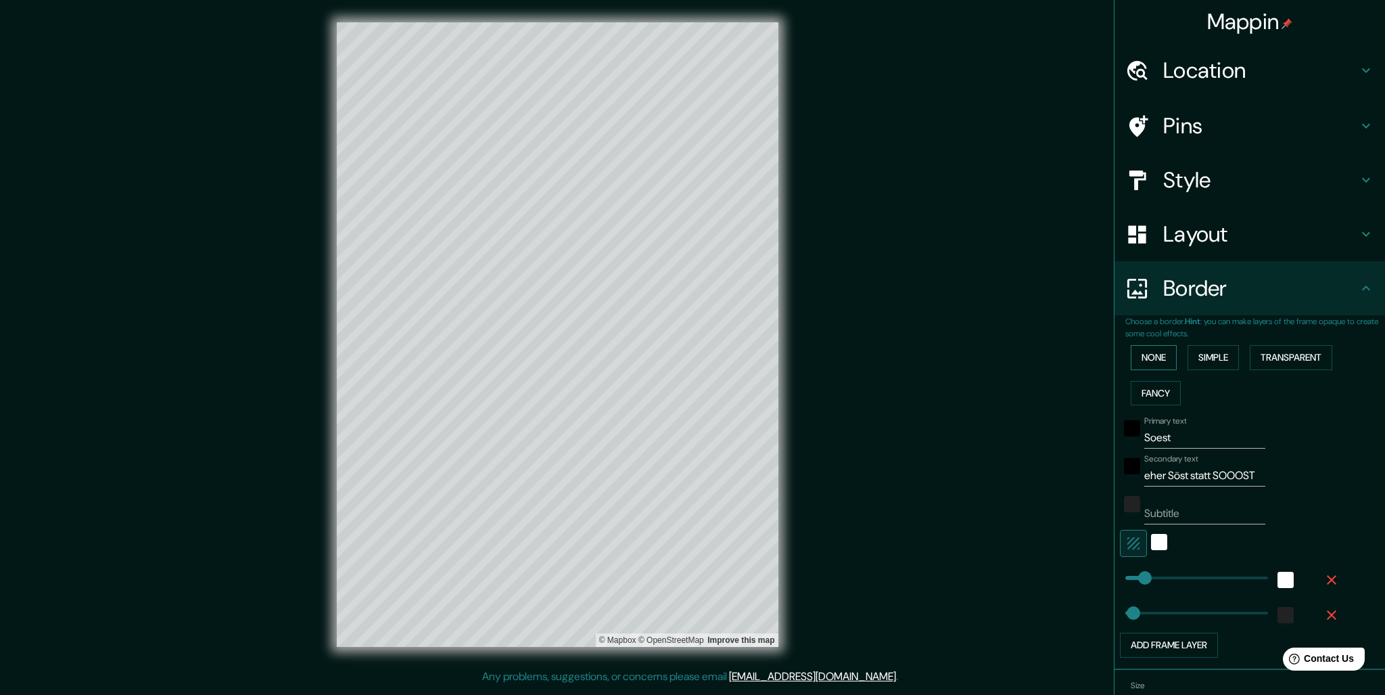
click at [1152, 359] on button "None" at bounding box center [1154, 357] width 46 height 25
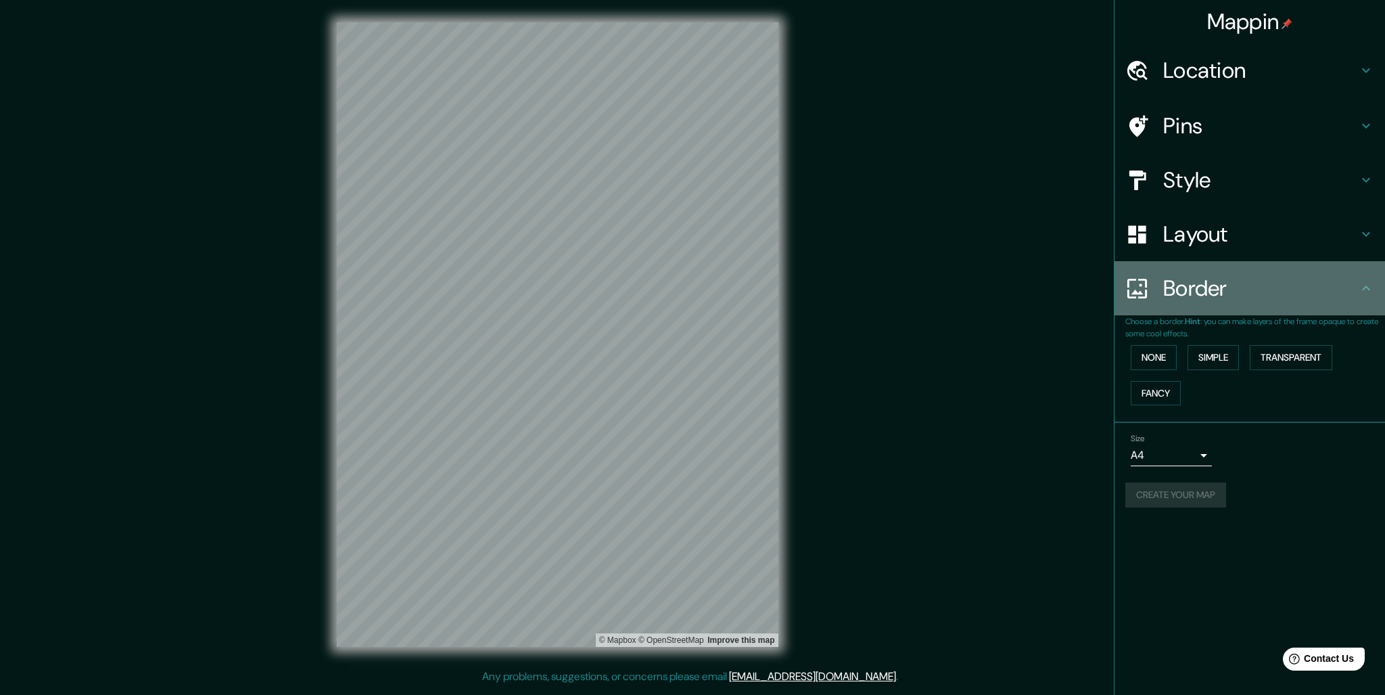
click at [1333, 289] on h4 "Border" at bounding box center [1260, 288] width 195 height 27
click at [1350, 295] on icon at bounding box center [1366, 288] width 16 height 16
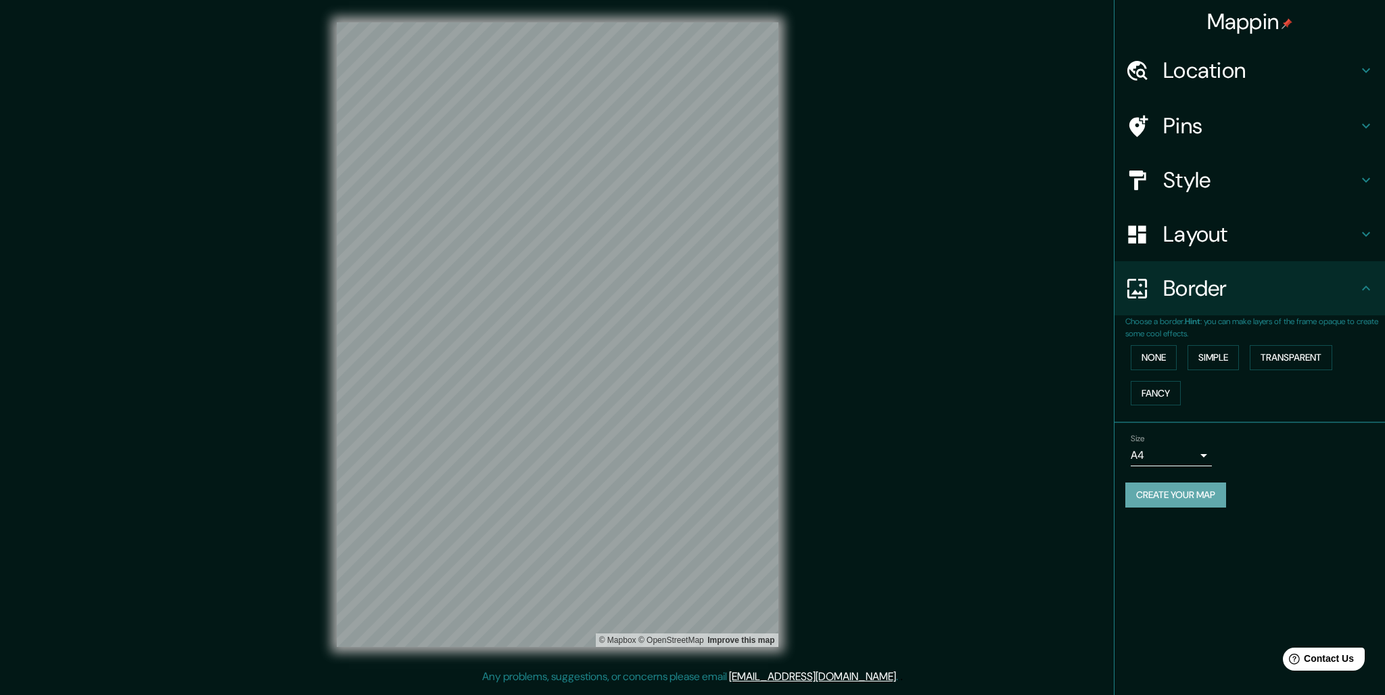
click at [1201, 488] on button "Create your map" at bounding box center [1175, 494] width 101 height 25
